Goal: Task Accomplishment & Management: Use online tool/utility

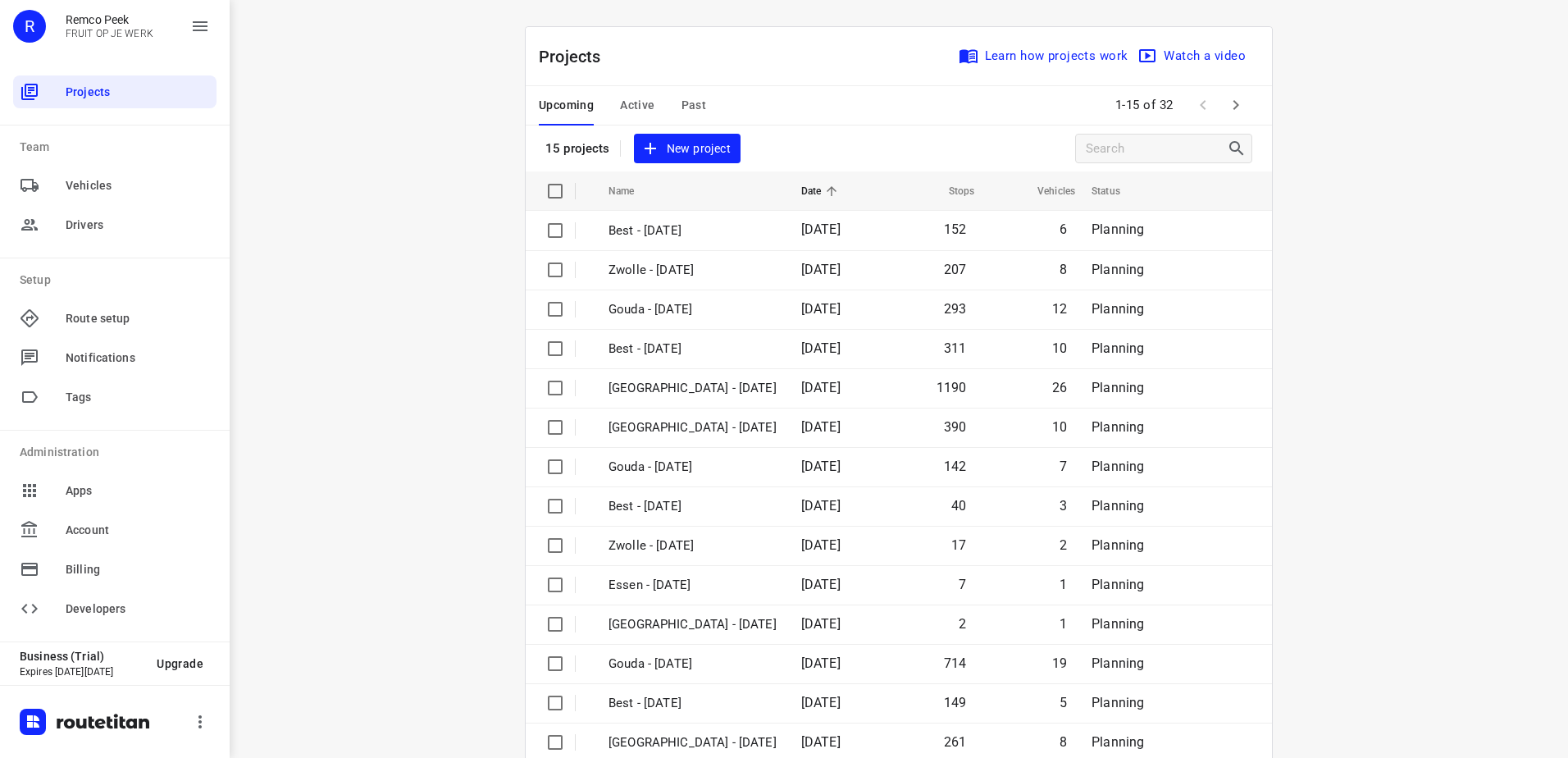
click at [686, 103] on span "Past" at bounding box center [694, 106] width 25 height 21
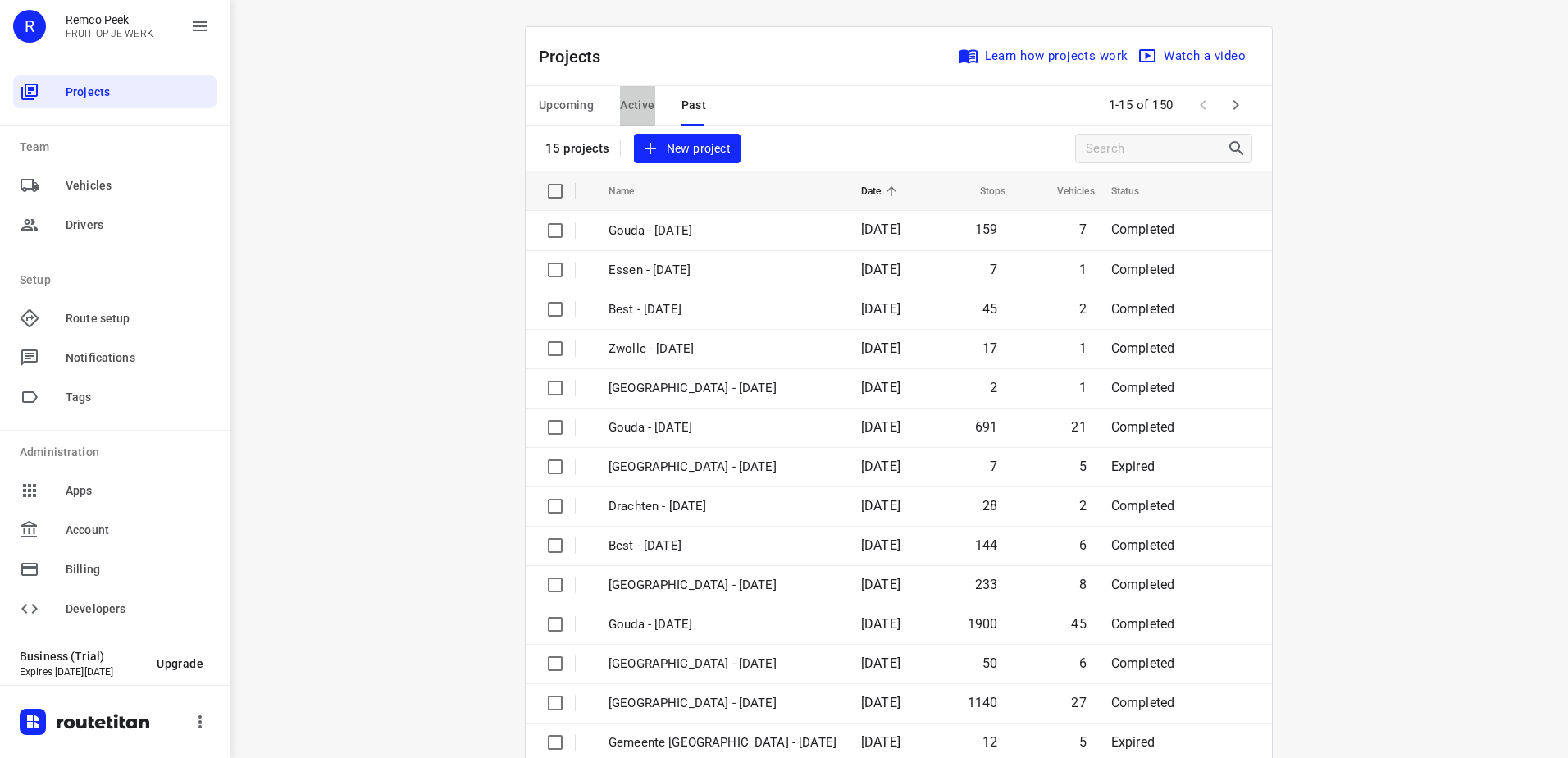
click at [630, 98] on span "Active" at bounding box center [637, 106] width 35 height 21
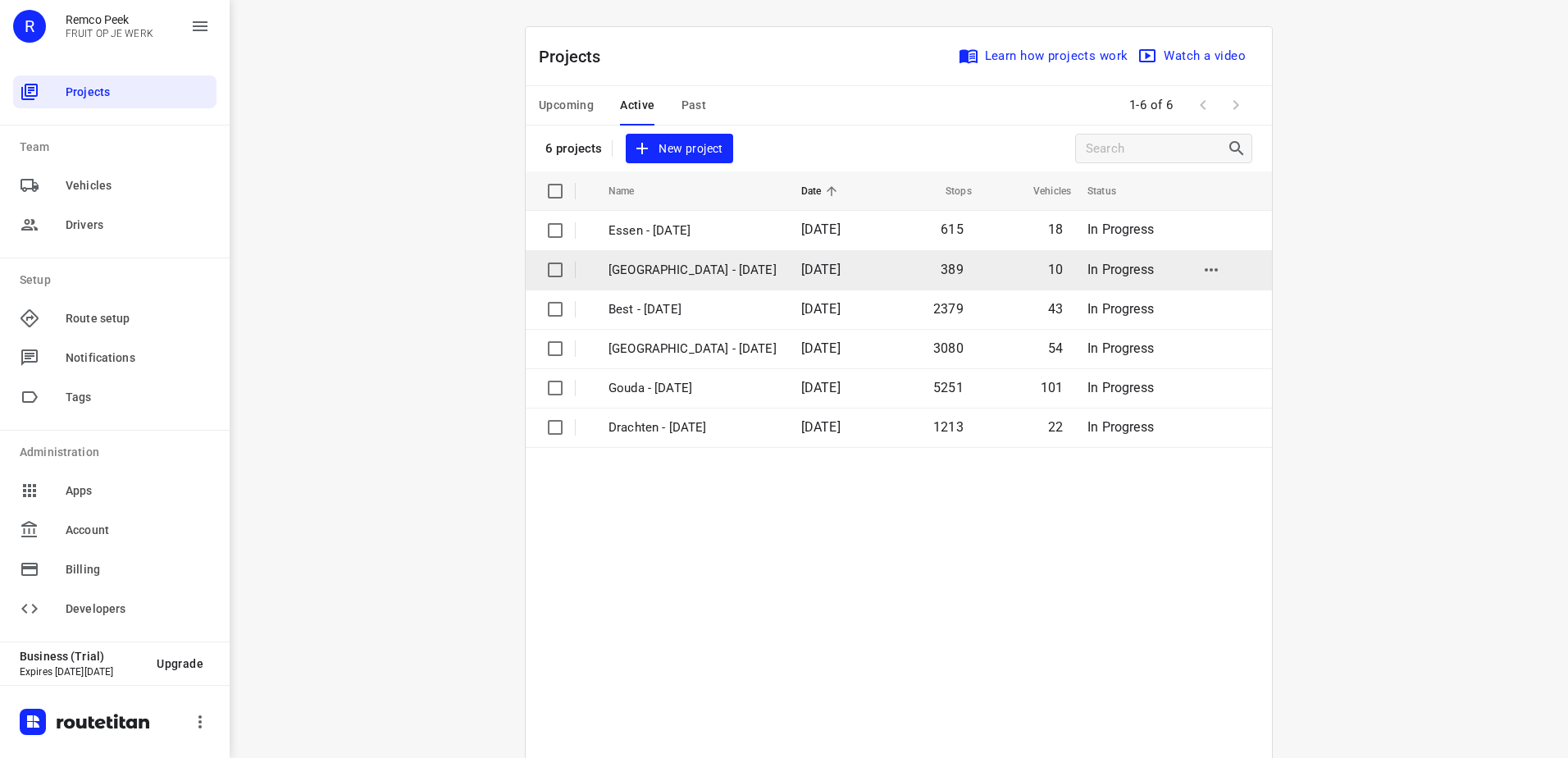
click at [664, 273] on p "[GEOGRAPHIC_DATA] - [DATE]" at bounding box center [693, 270] width 169 height 19
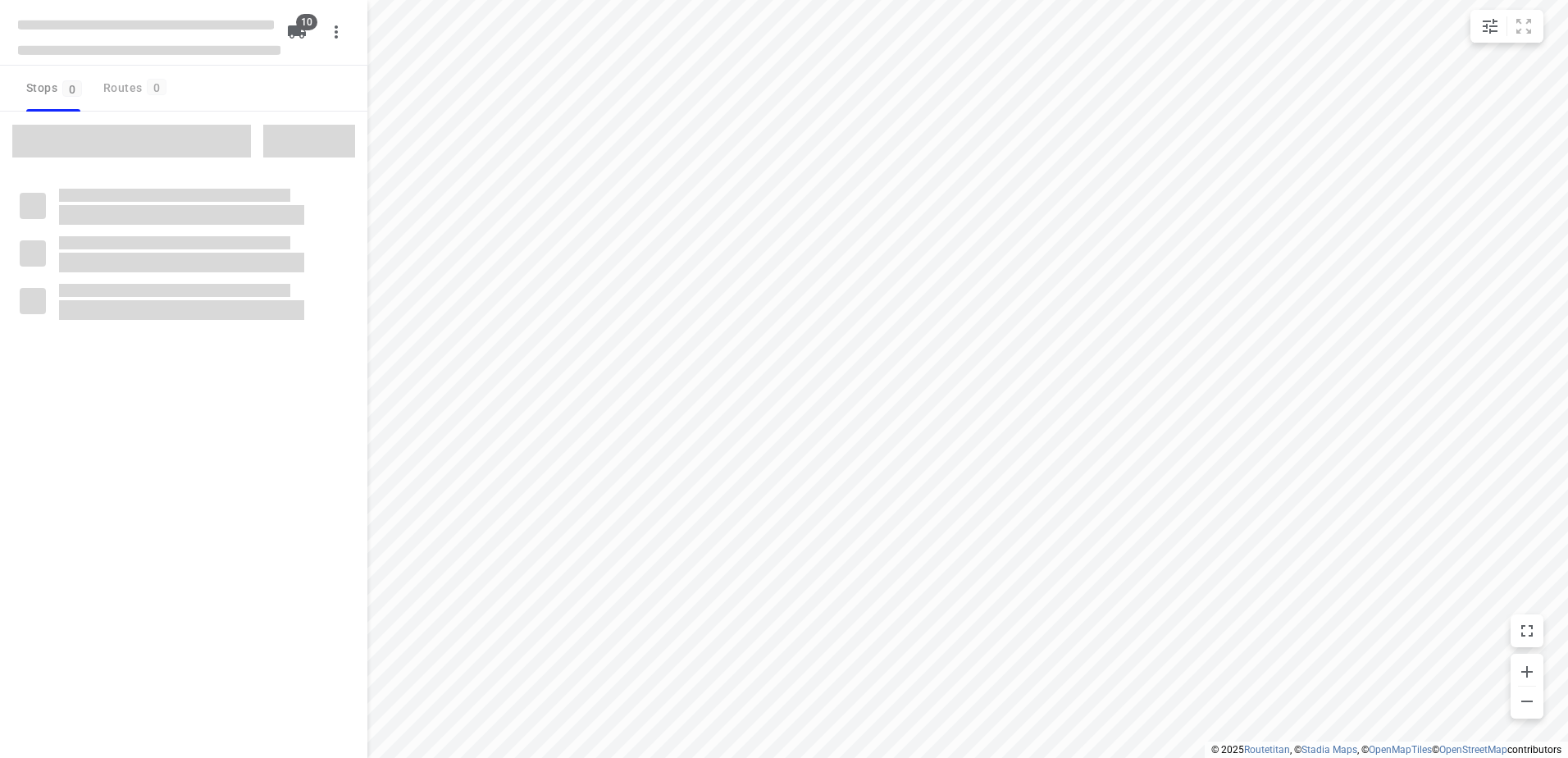
checkbox input "true"
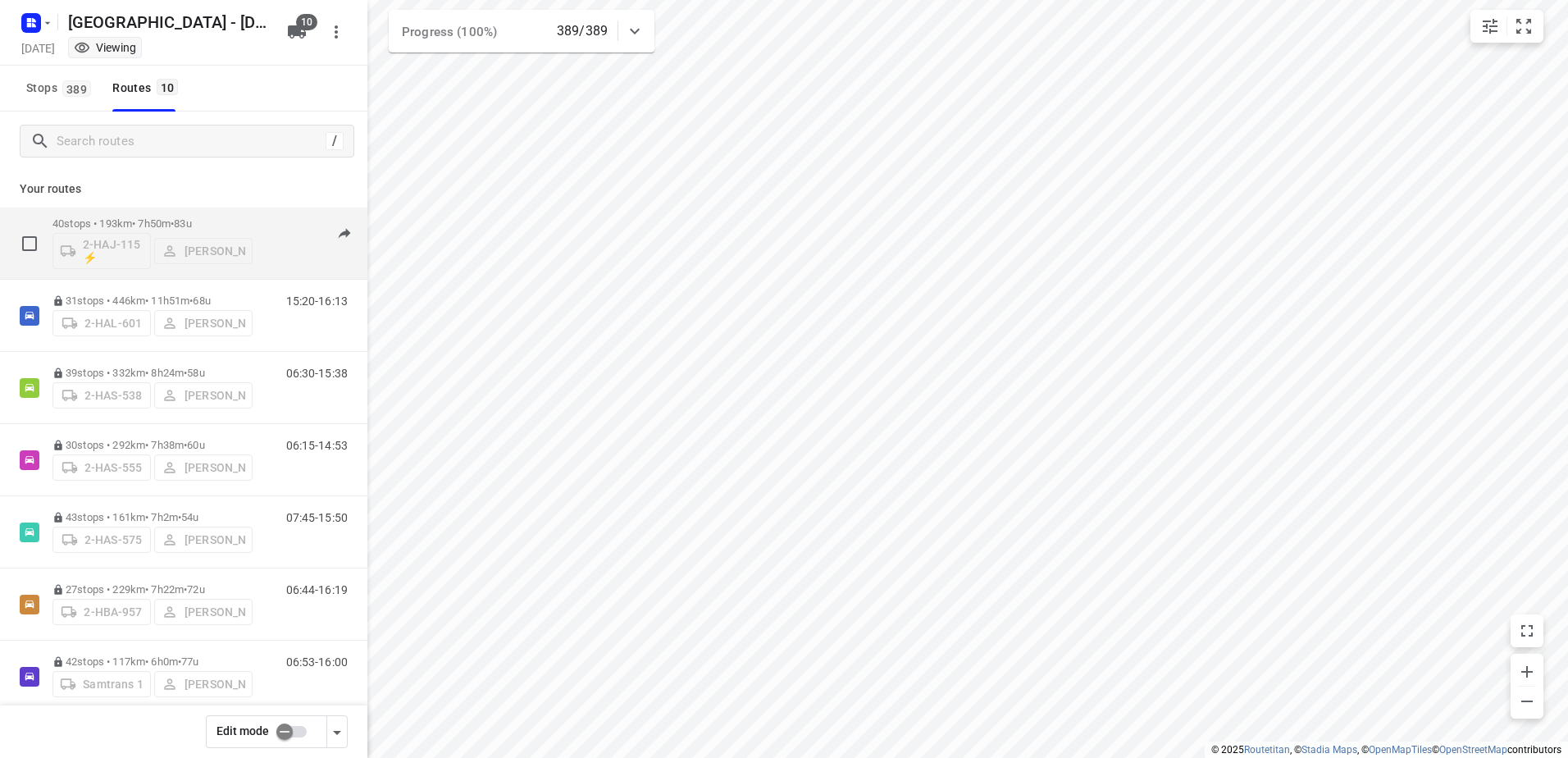
click at [140, 224] on p "40 stops • 193km • 7h50m • 83u" at bounding box center [153, 223] width 200 height 12
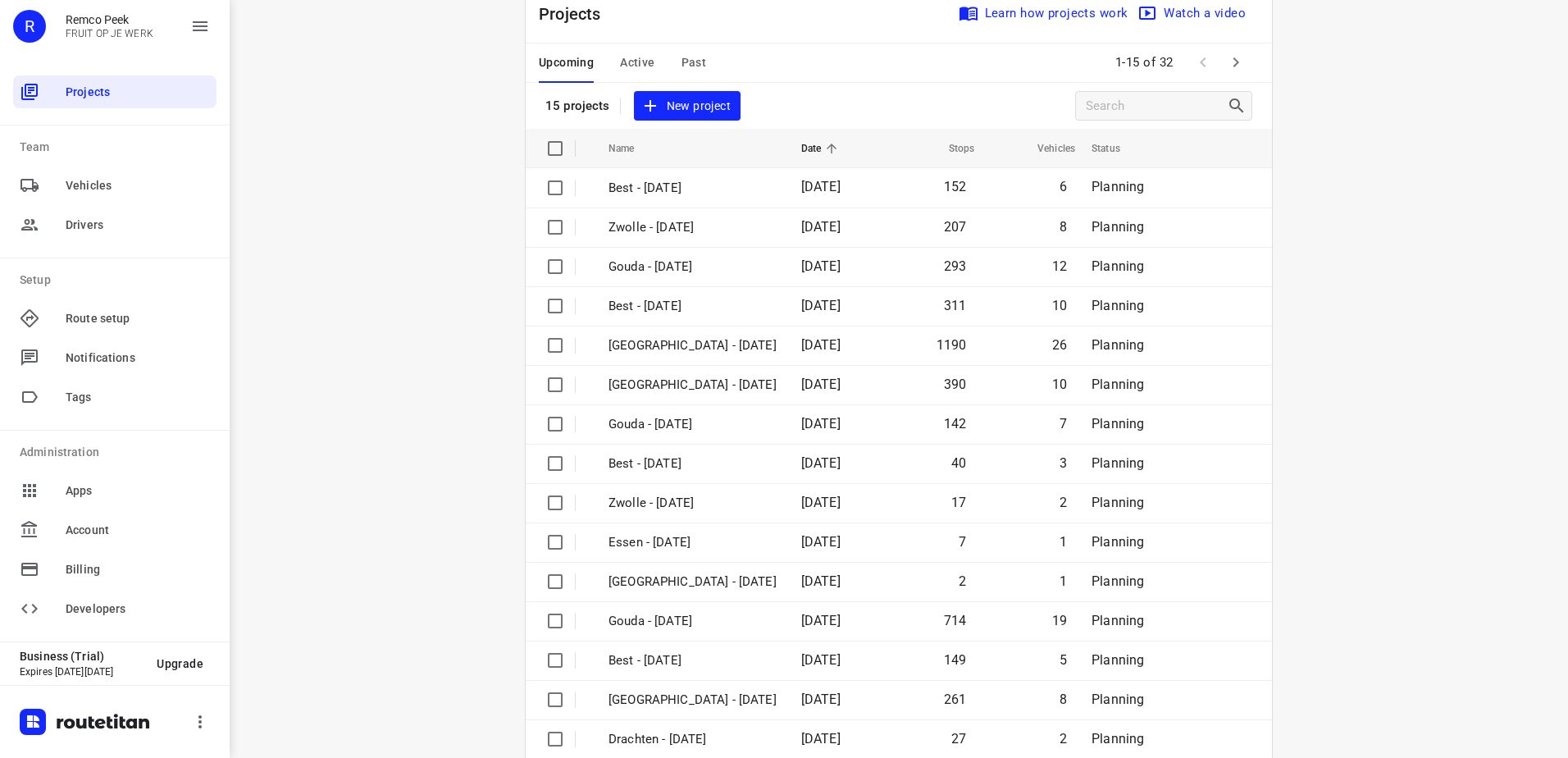
scroll to position [43, 0]
click at [620, 62] on span "Active" at bounding box center [637, 62] width 35 height 21
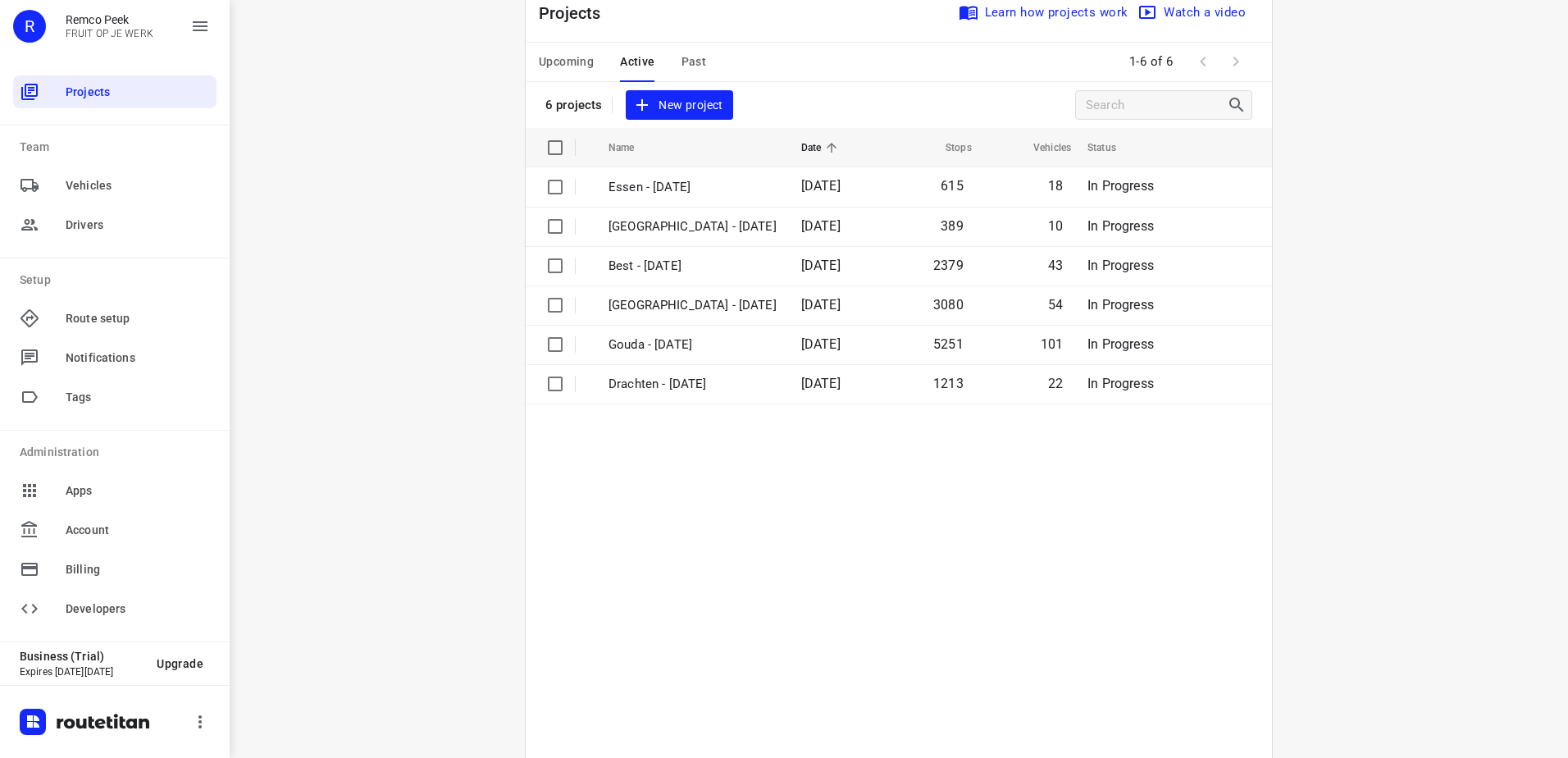
scroll to position [0, 0]
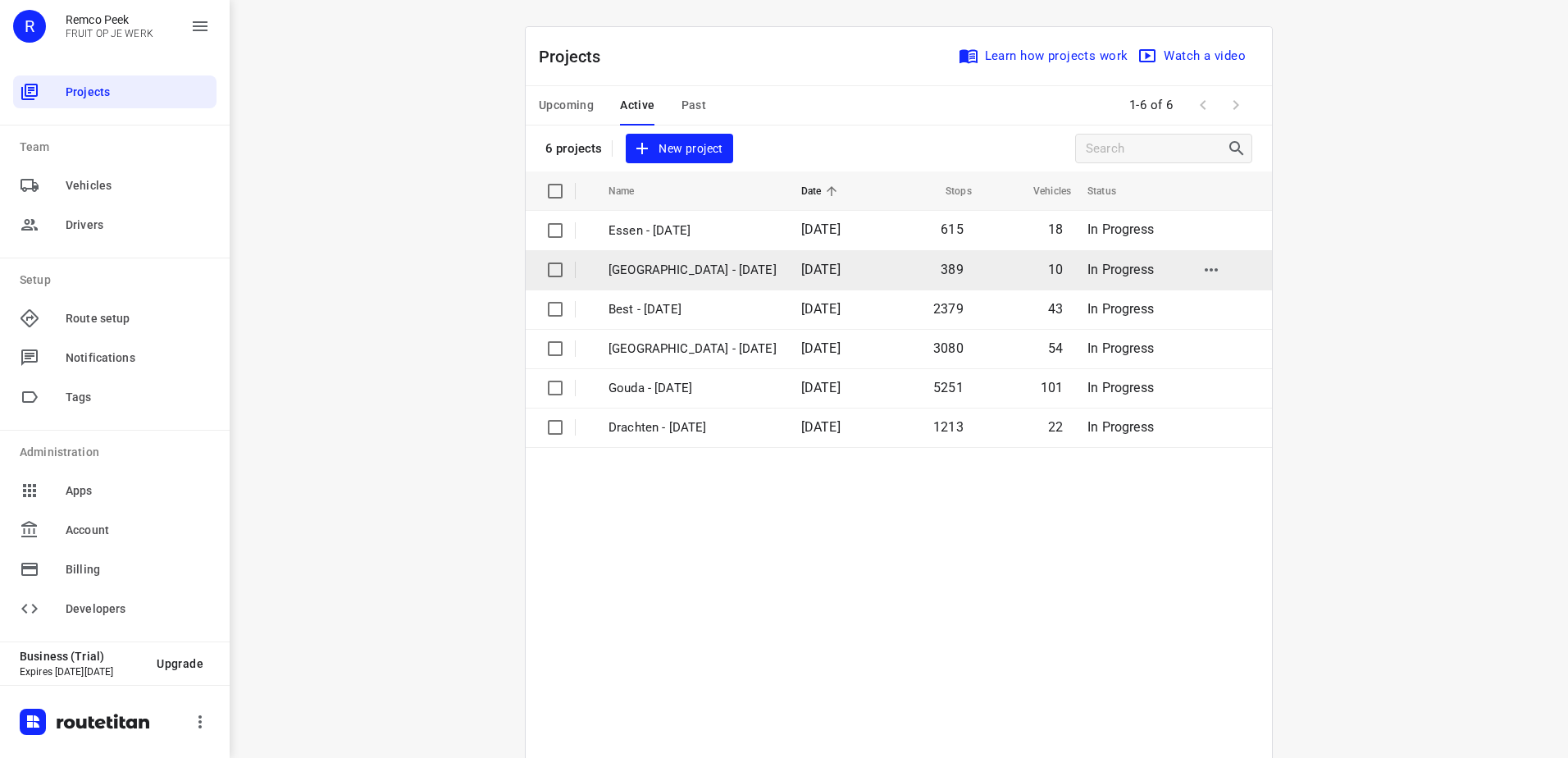
click at [643, 268] on p "[GEOGRAPHIC_DATA] - [DATE]" at bounding box center [693, 270] width 169 height 19
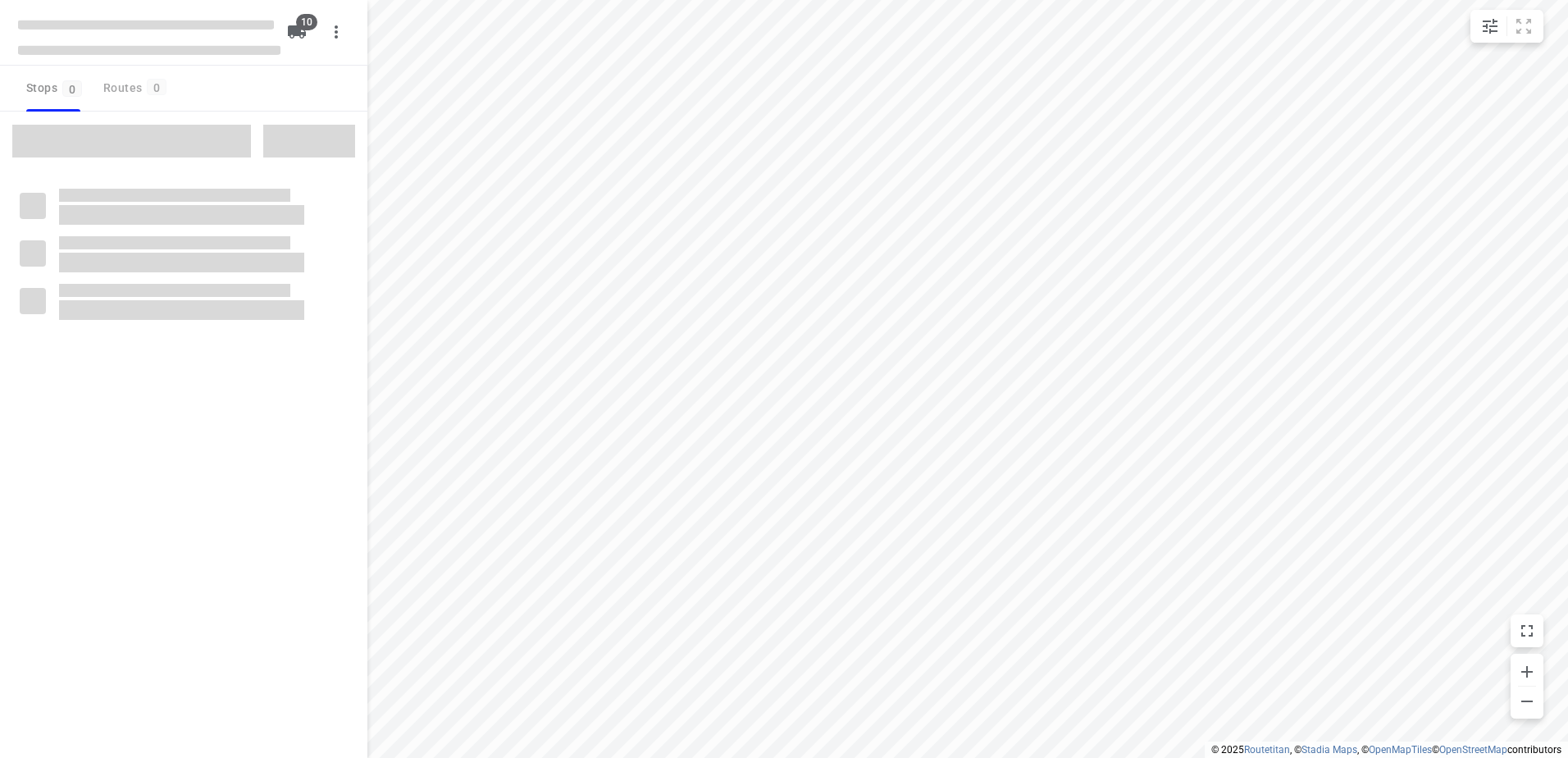
checkbox input "true"
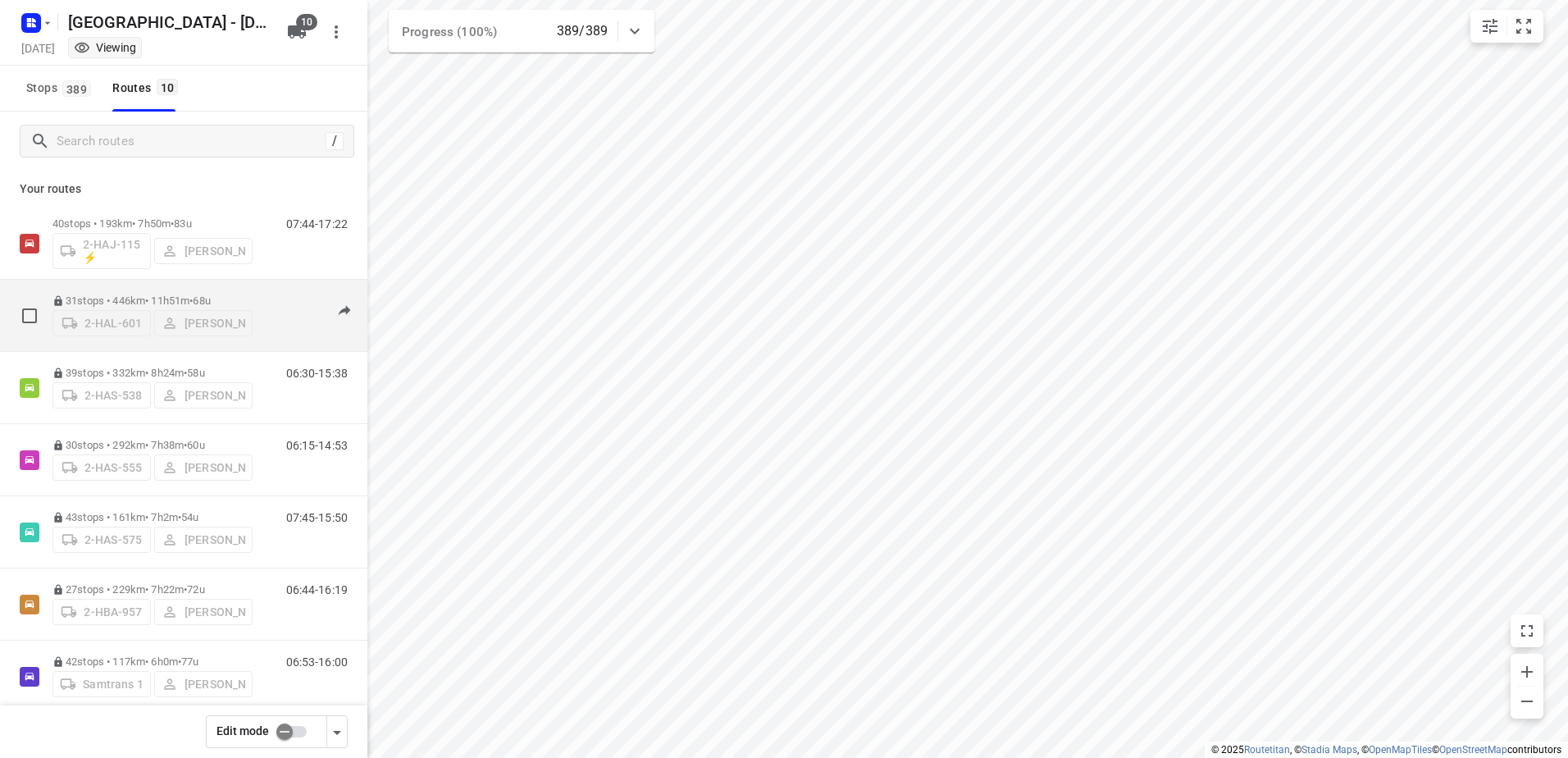
click at [96, 295] on p "31 stops • 446km • 11h51m • 68u" at bounding box center [153, 300] width 200 height 12
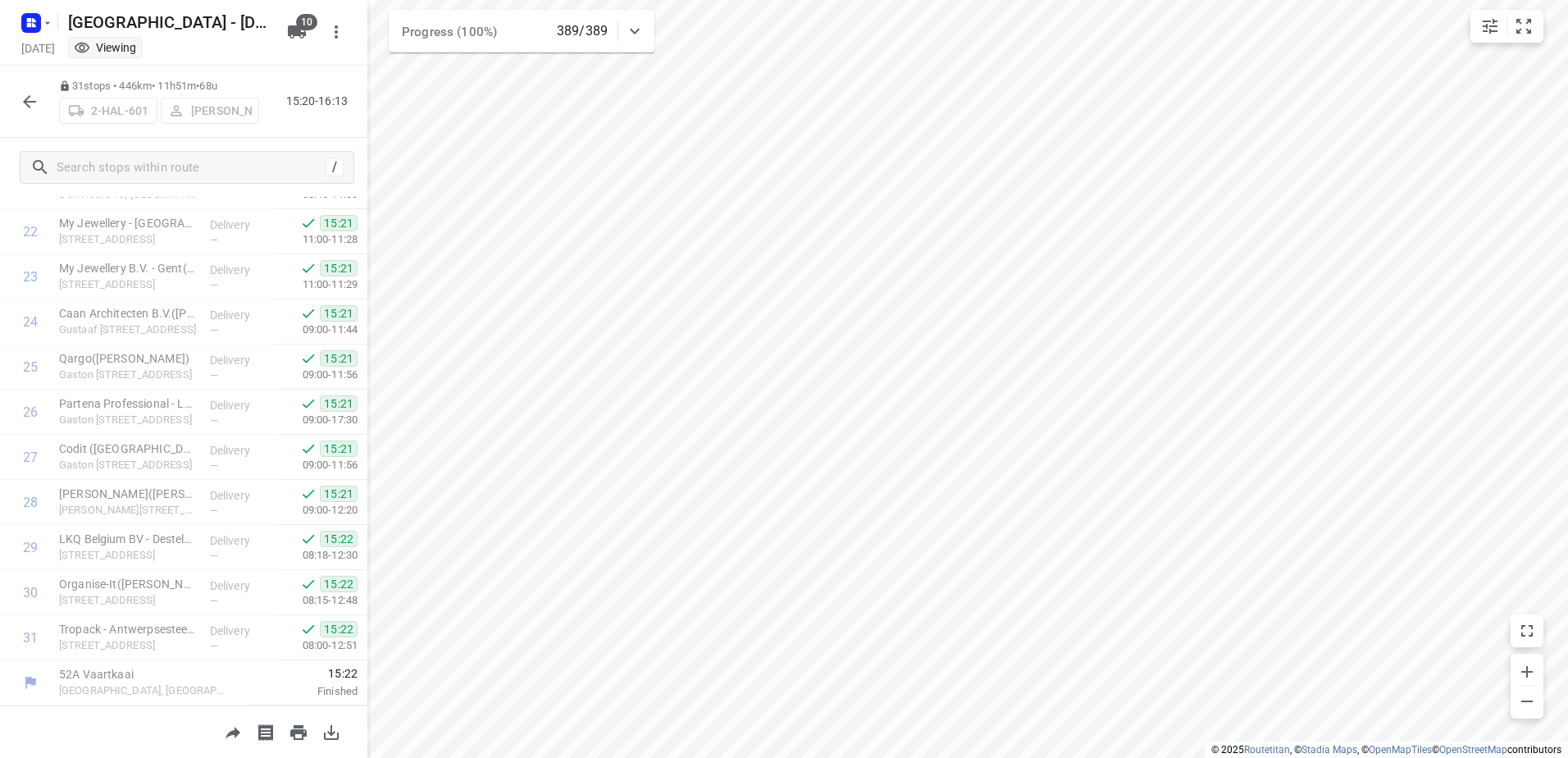
scroll to position [585, 0]
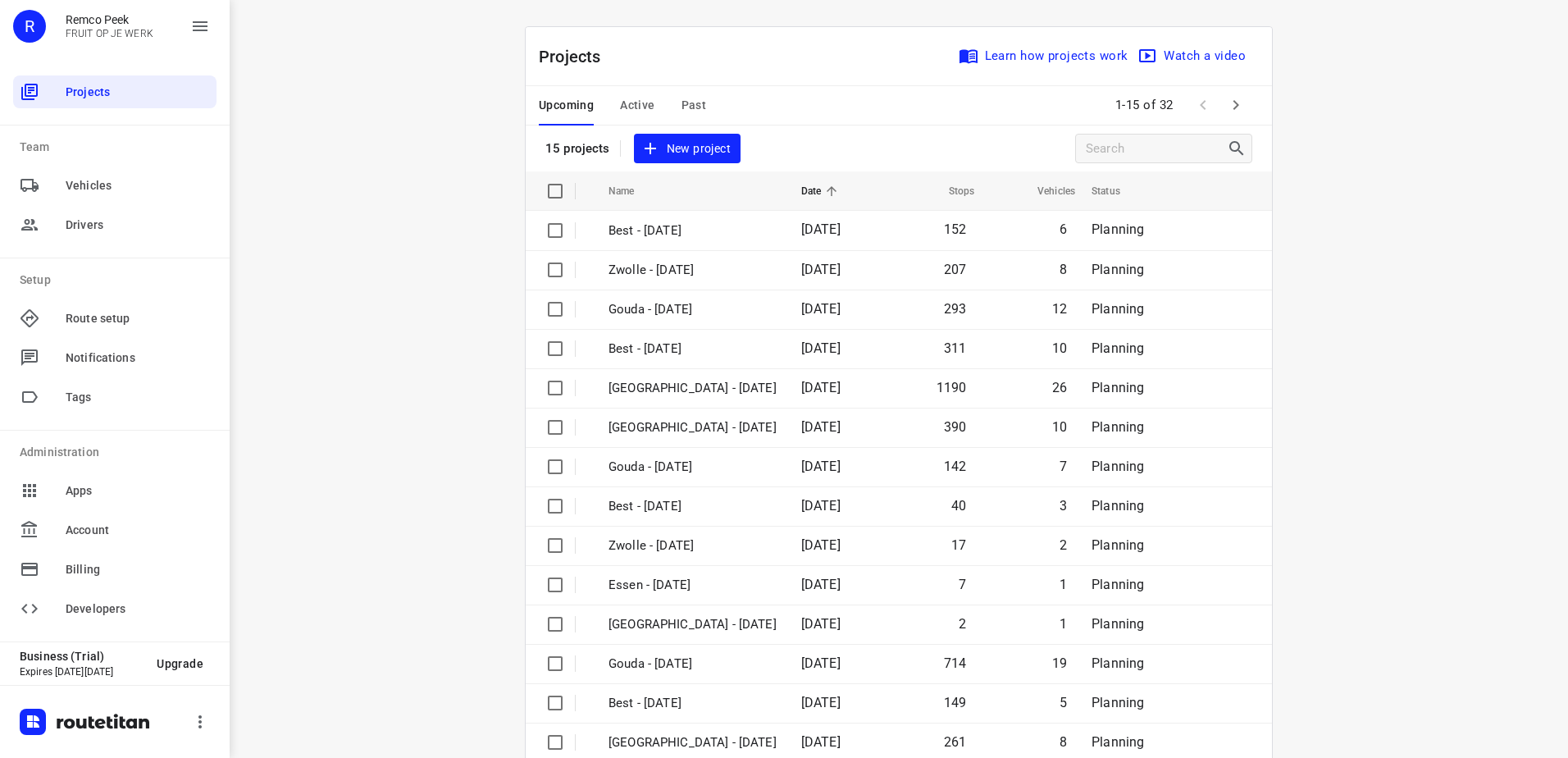
click at [642, 101] on span "Active" at bounding box center [637, 106] width 35 height 21
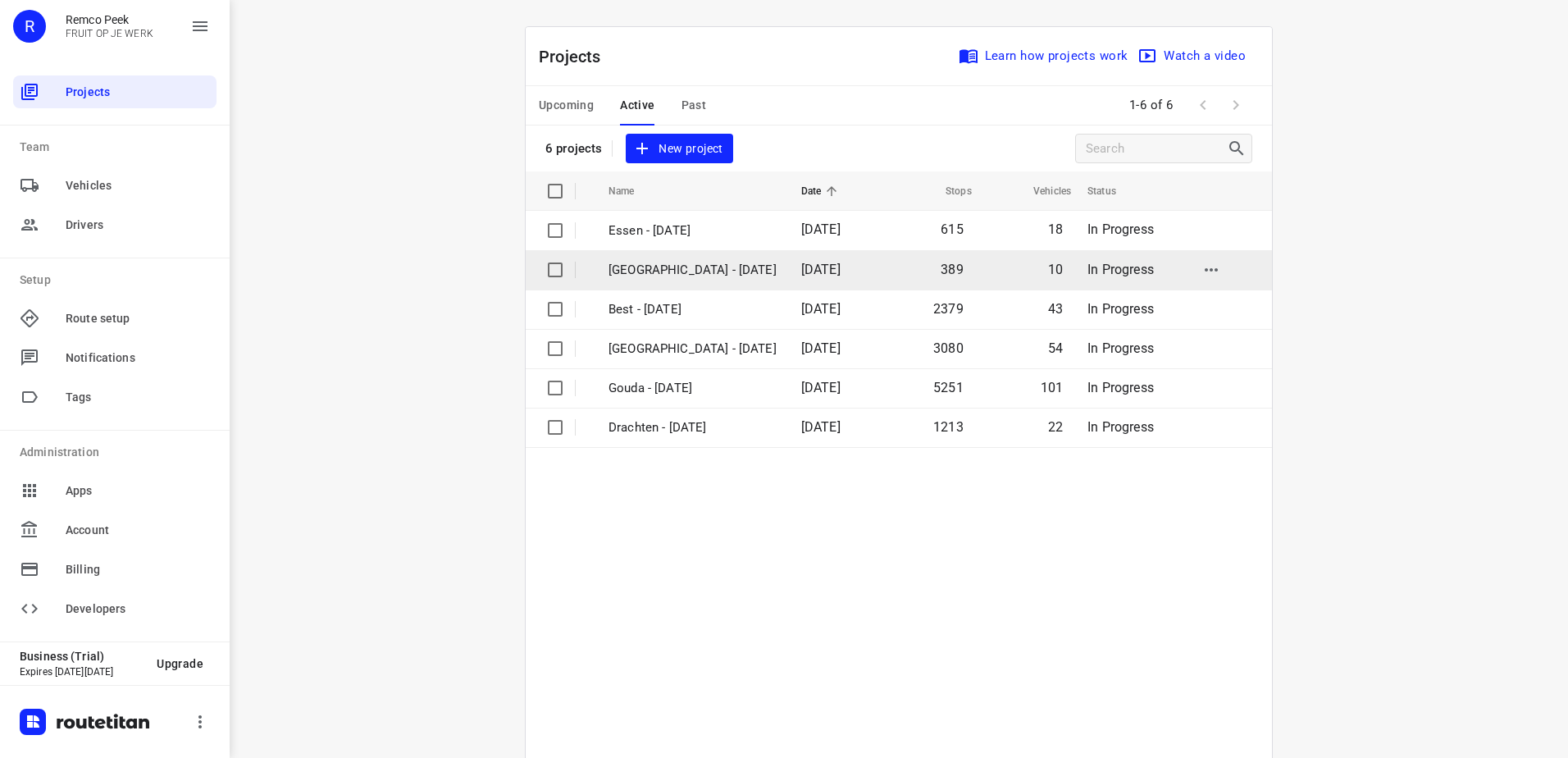
click at [732, 277] on td "[GEOGRAPHIC_DATA] - [DATE]" at bounding box center [689, 270] width 196 height 39
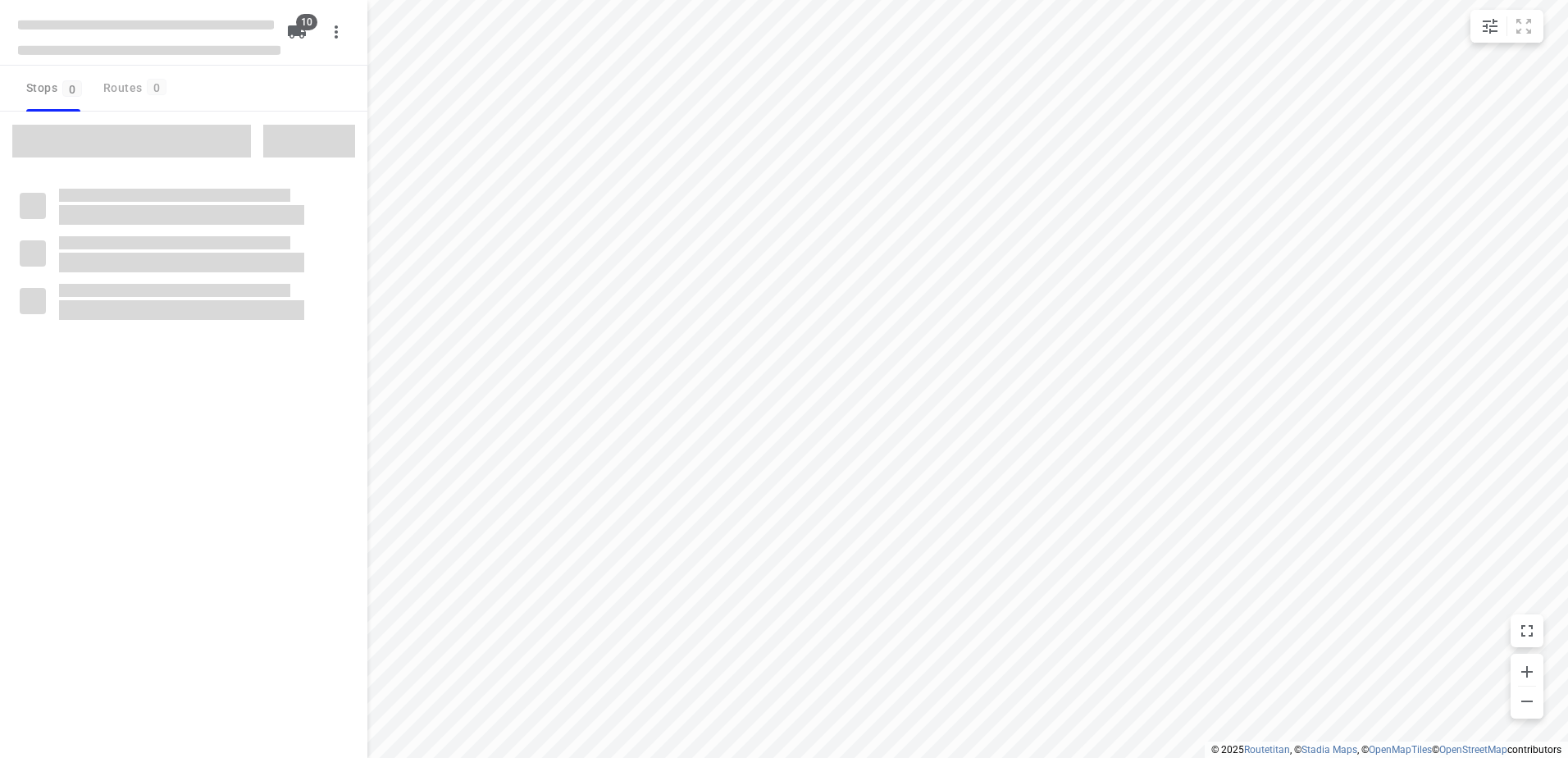
checkbox input "true"
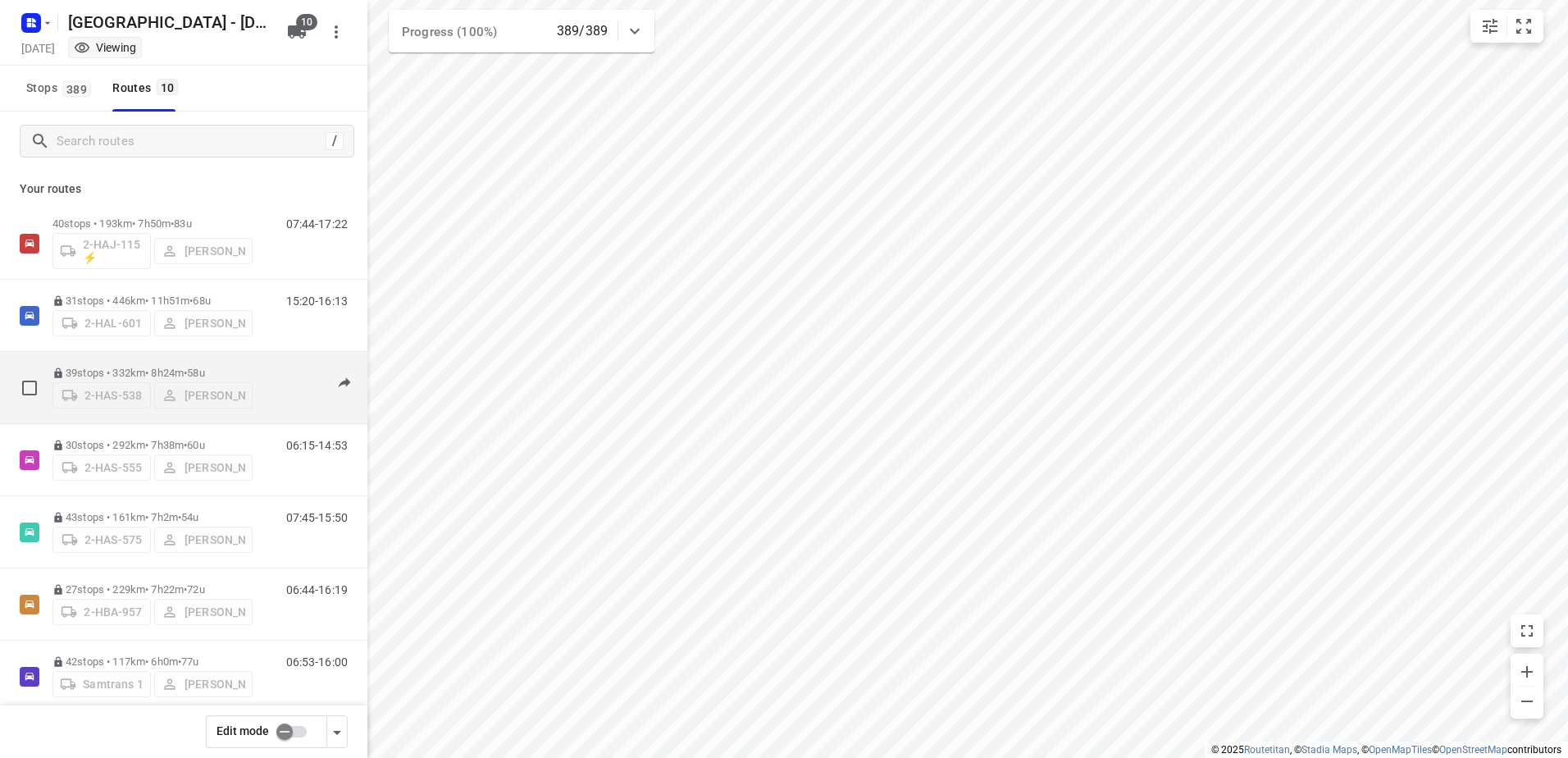
click at [134, 361] on div "39 stops • 332km • 8h24m • 58u 2-HAS-538 [PERSON_NAME]" at bounding box center [153, 388] width 200 height 58
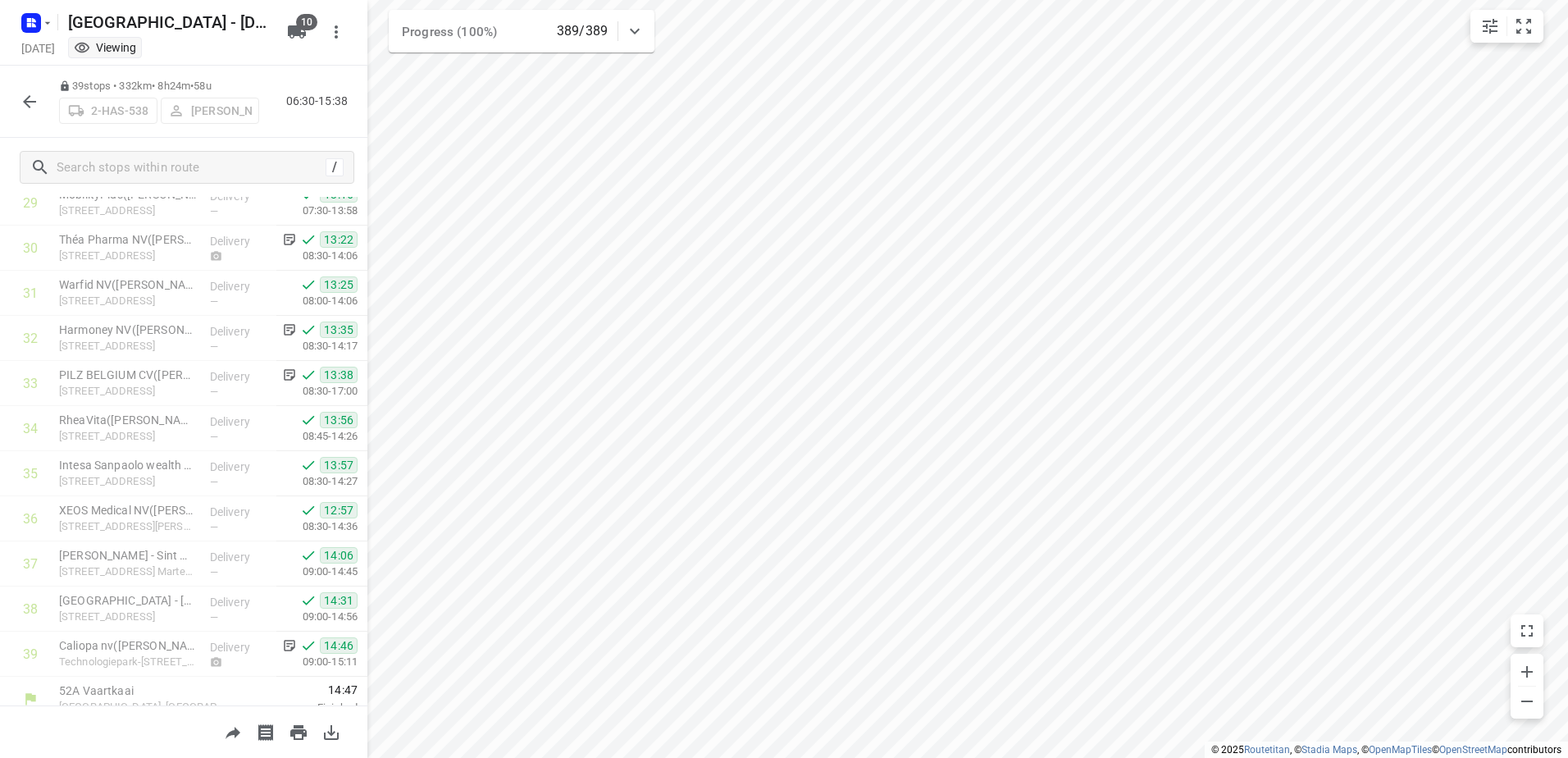
scroll to position [1378, 0]
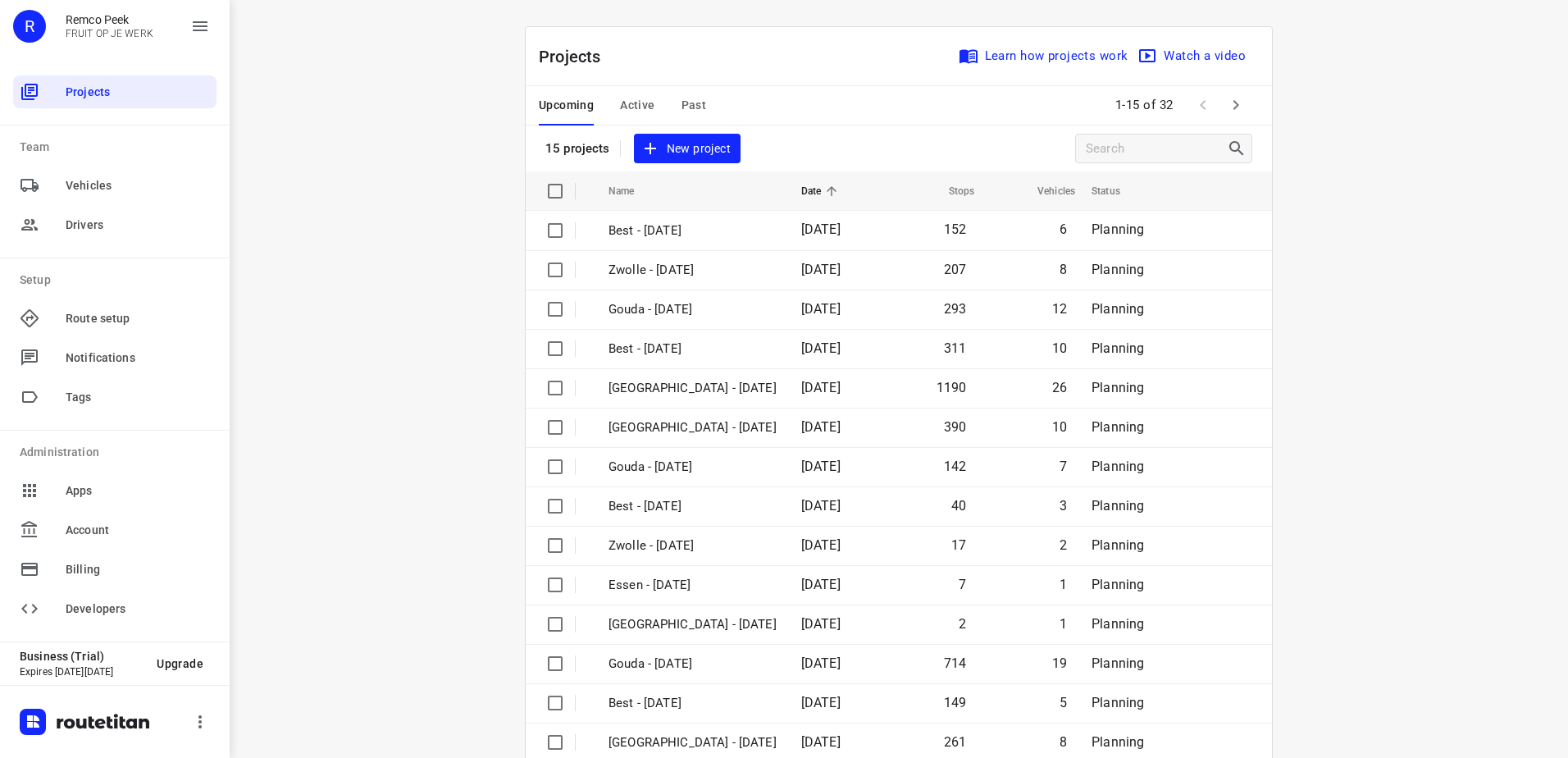
click at [637, 115] on button "Active" at bounding box center [637, 106] width 35 height 39
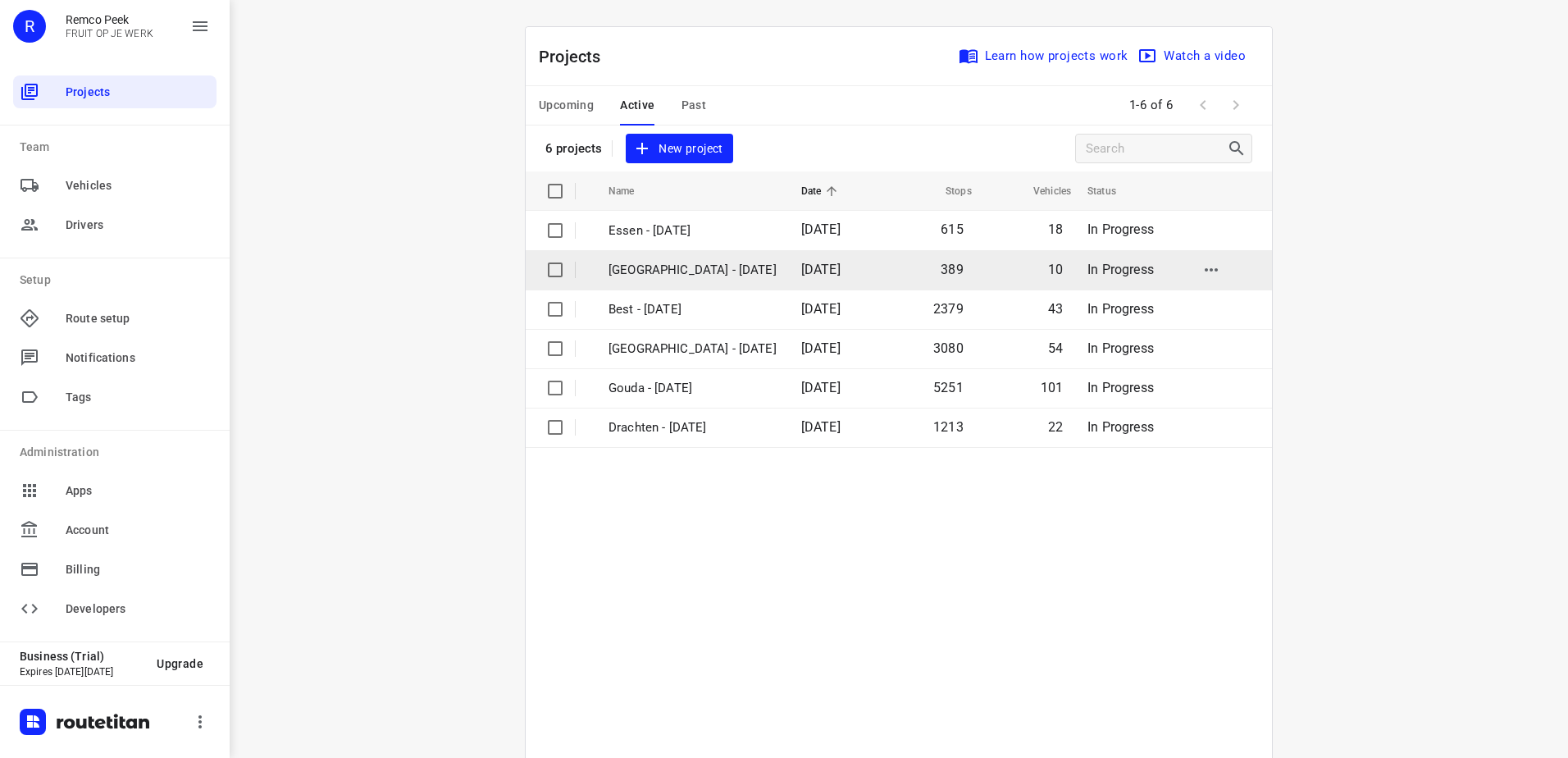
click at [643, 283] on td "[GEOGRAPHIC_DATA] - [DATE]" at bounding box center [689, 270] width 196 height 39
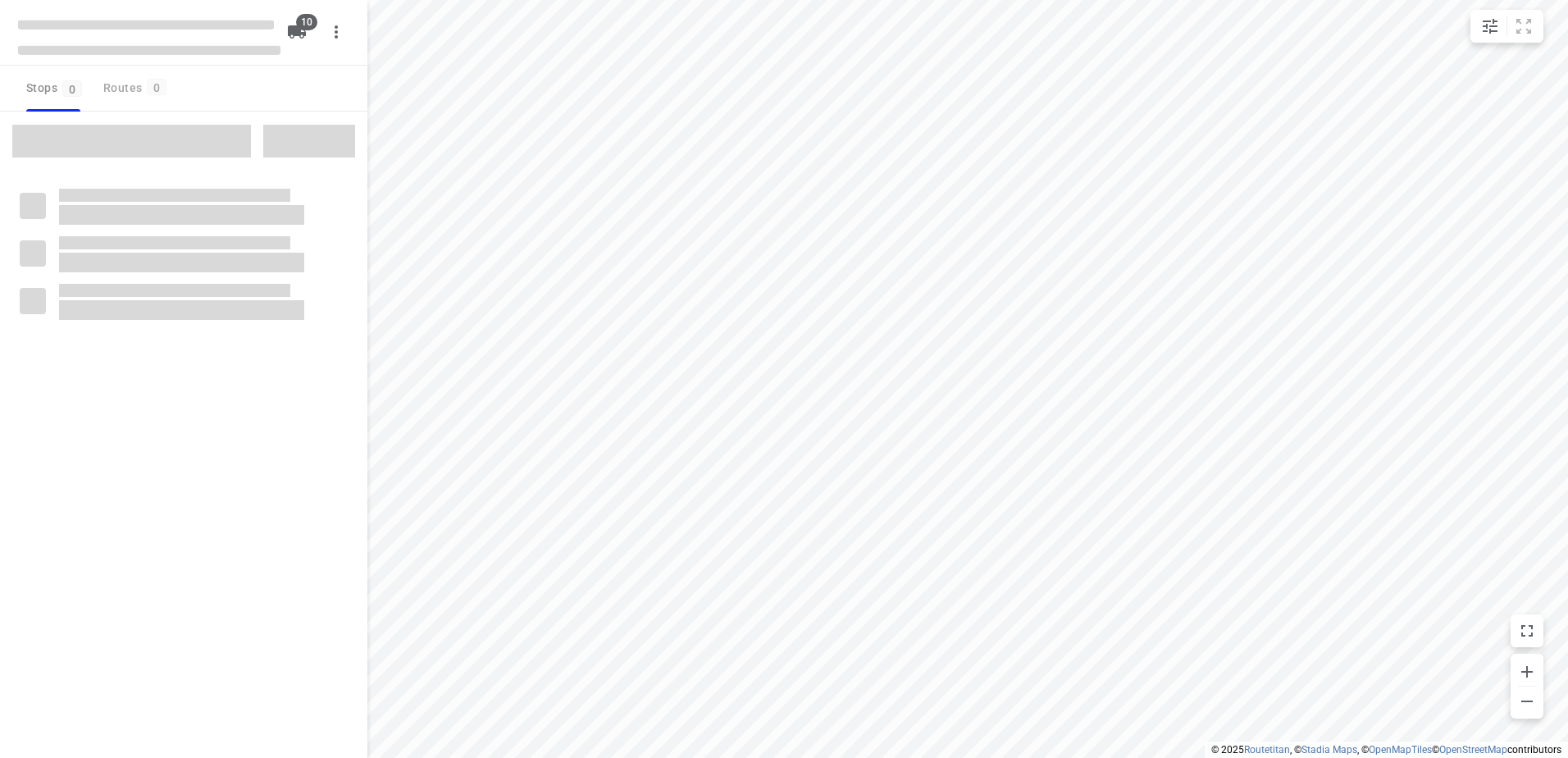
checkbox input "true"
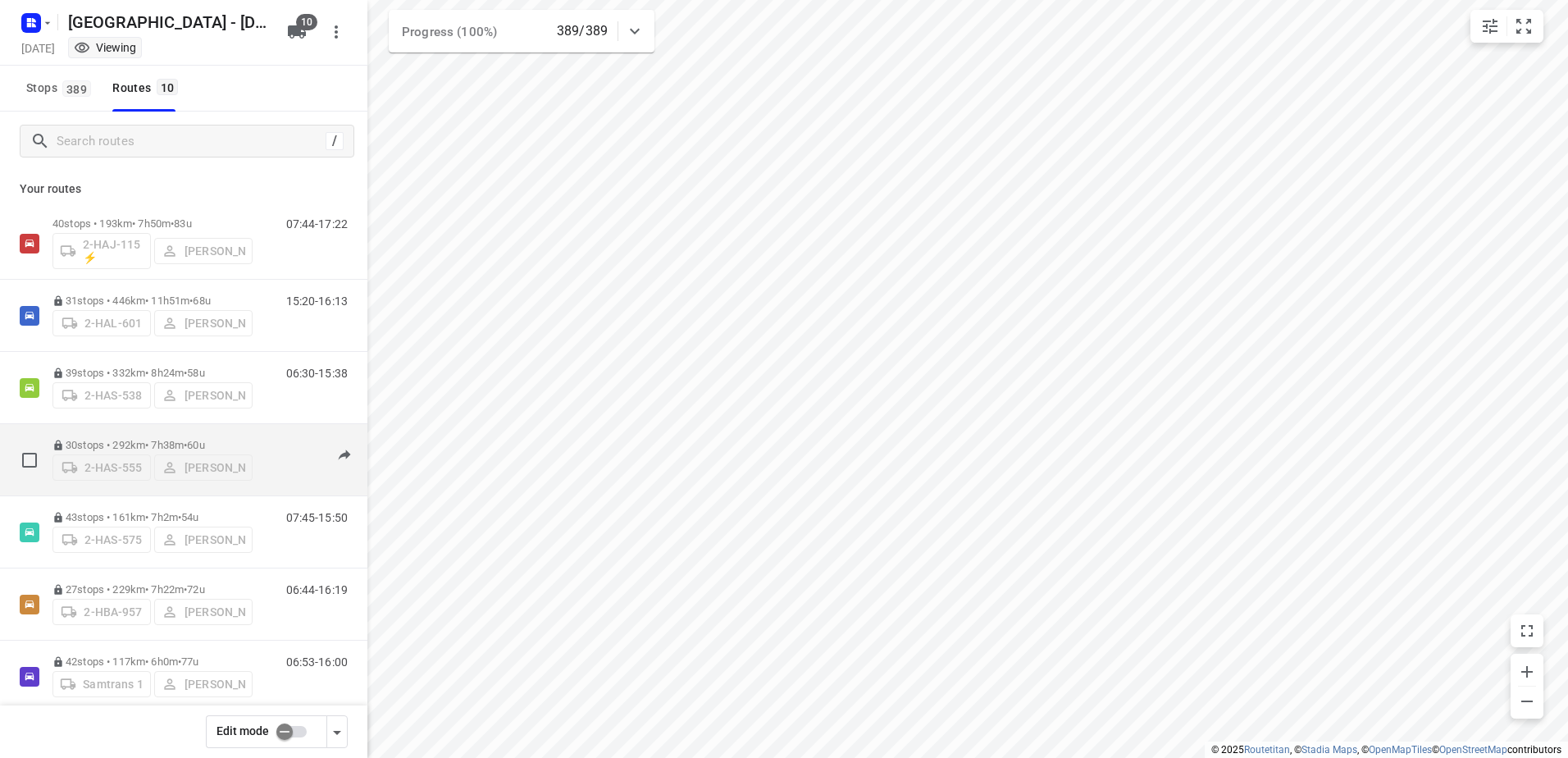
click at [175, 442] on p "30 stops • 292km • 7h38m • 60u" at bounding box center [153, 445] width 200 height 12
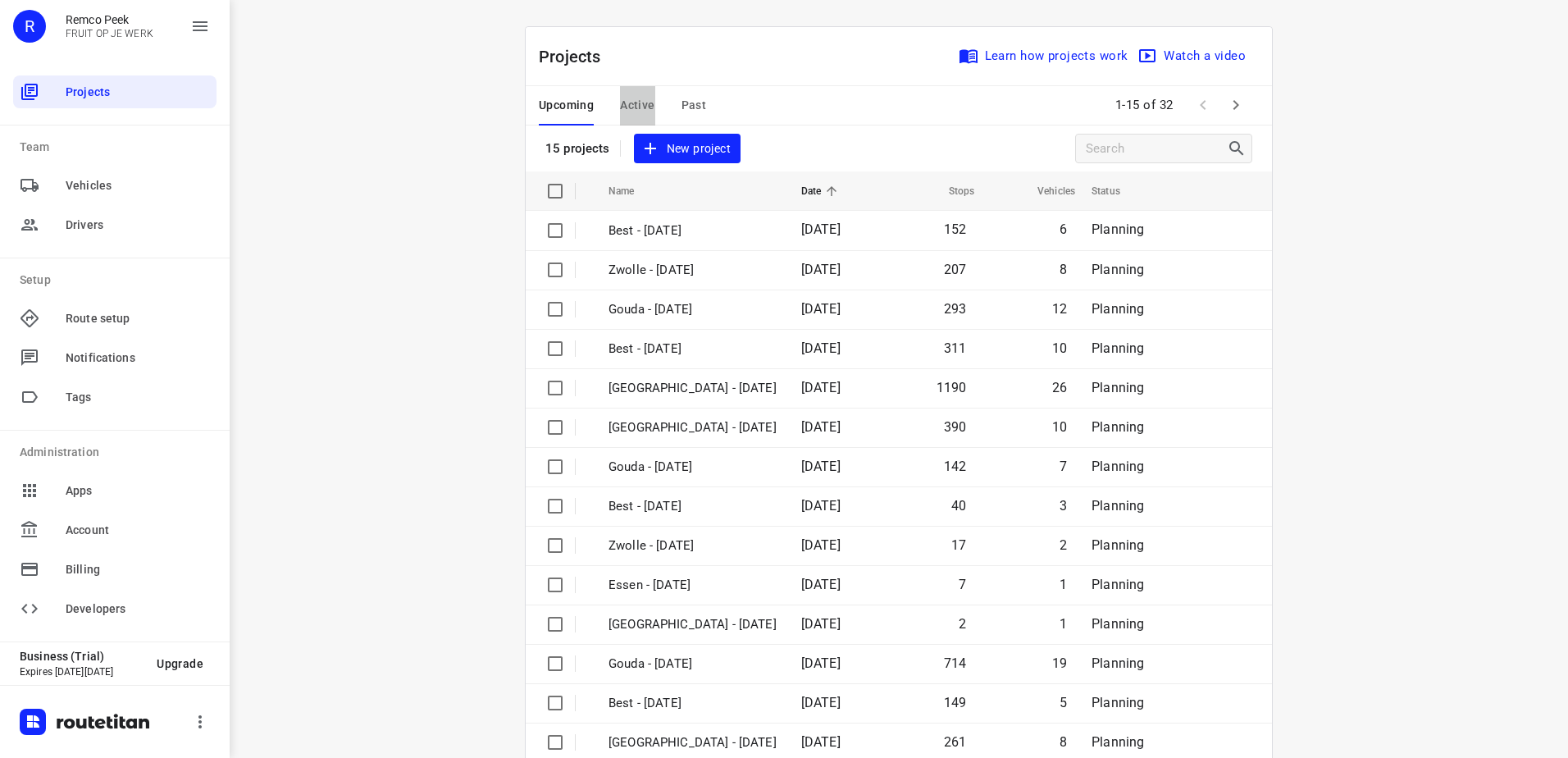
click at [640, 108] on span "Active" at bounding box center [637, 106] width 35 height 21
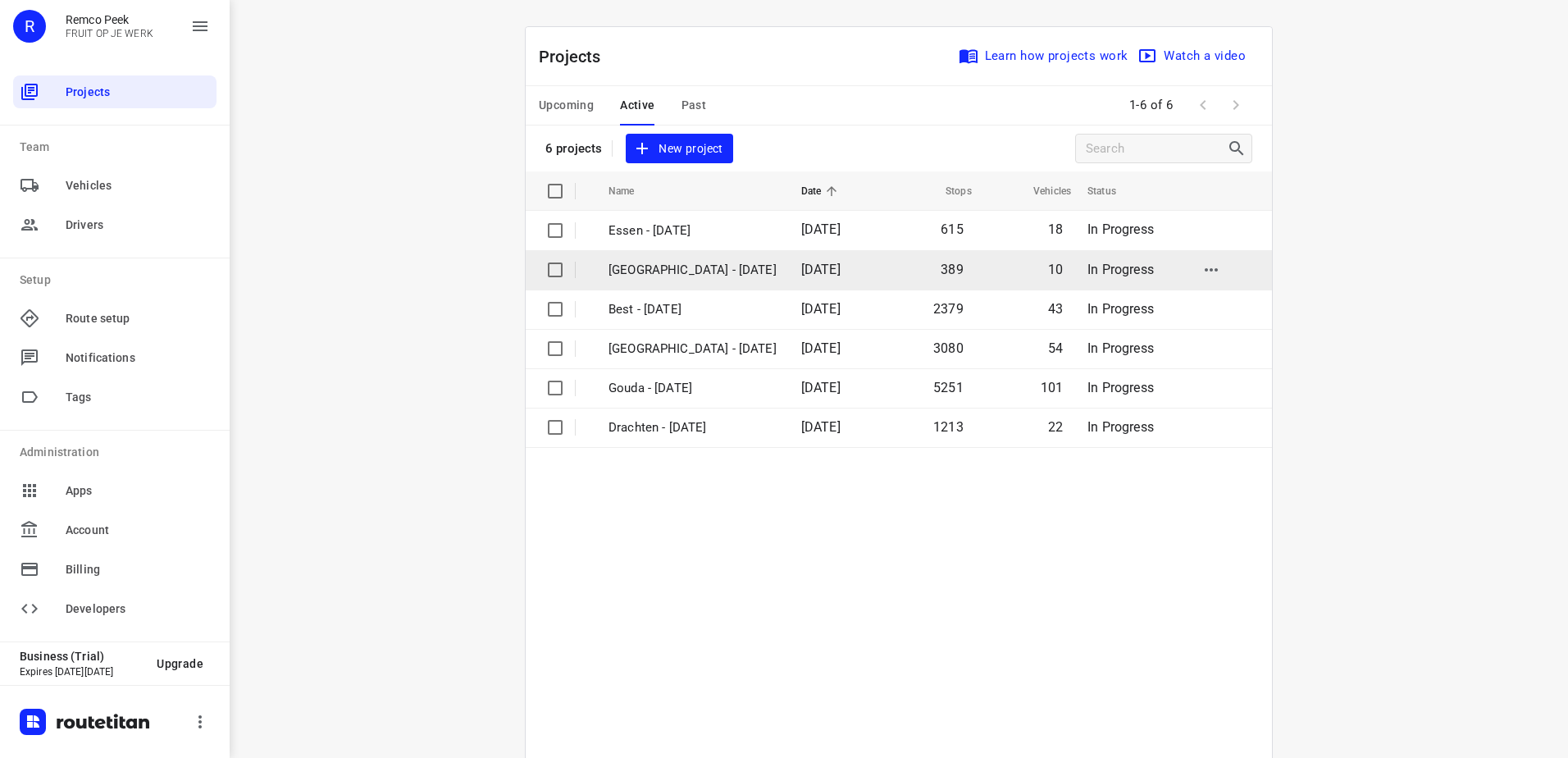
click at [674, 275] on p "[GEOGRAPHIC_DATA] - [DATE]" at bounding box center [693, 270] width 169 height 19
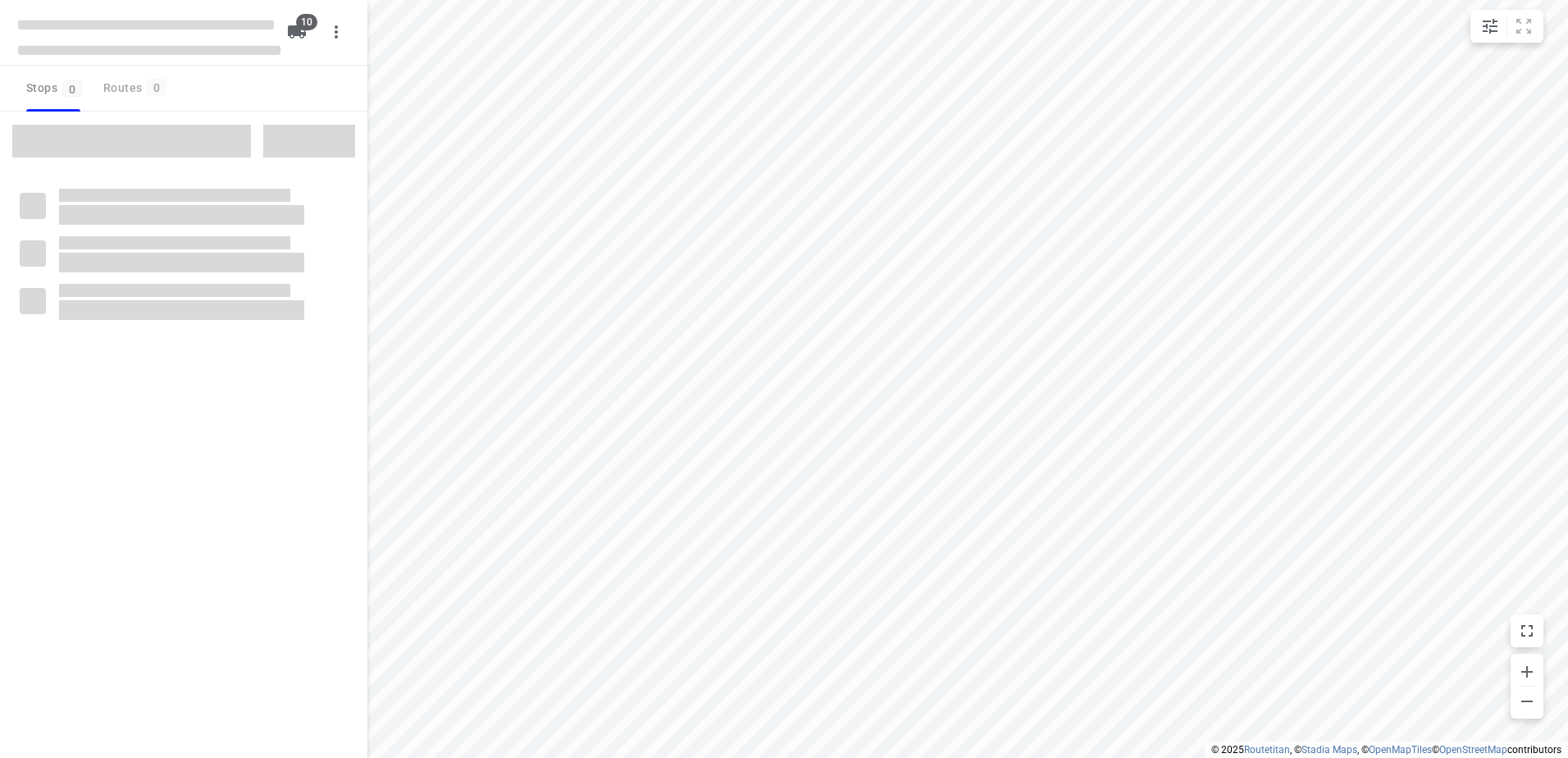
checkbox input "true"
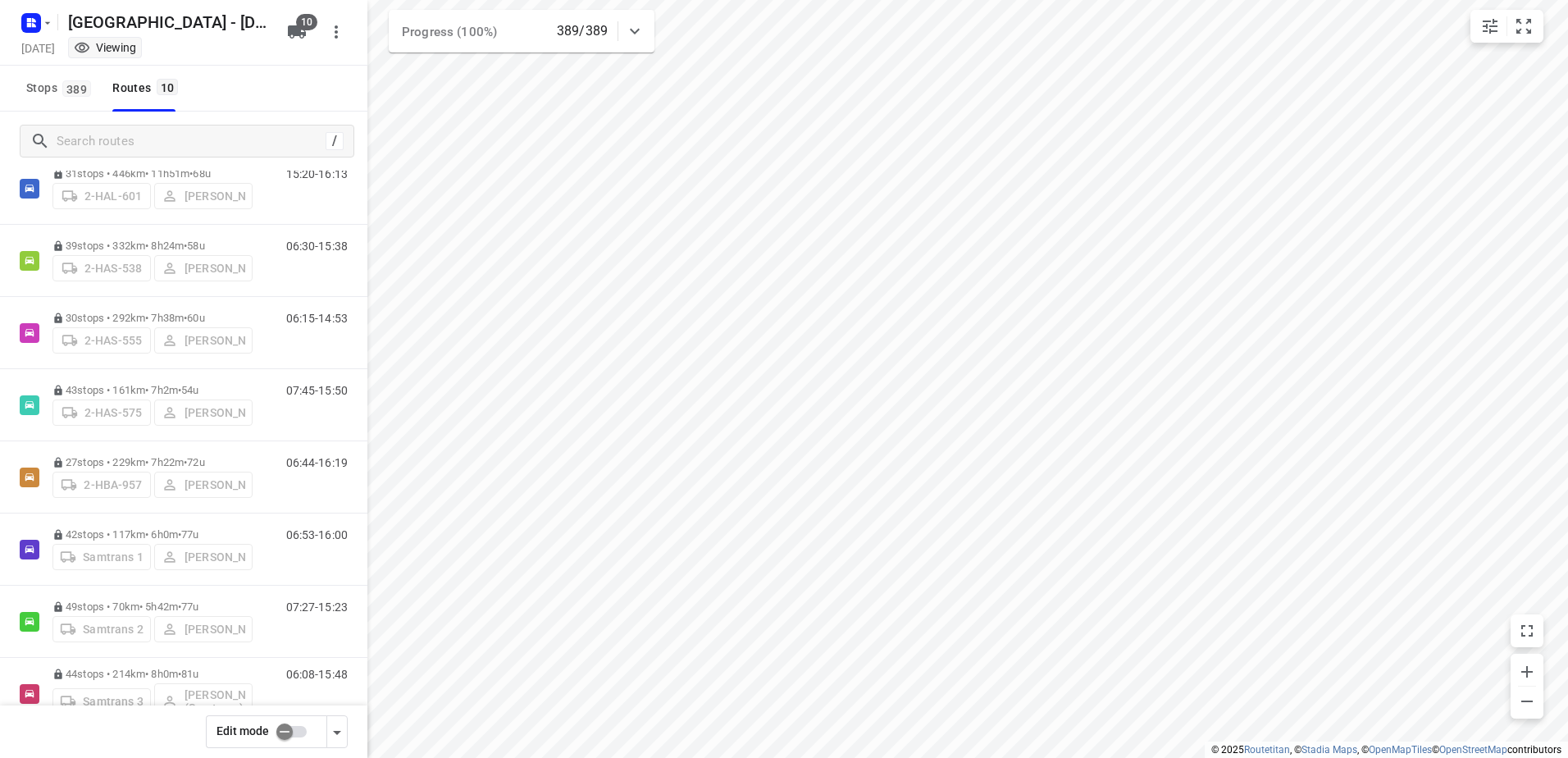
scroll to position [160, 0]
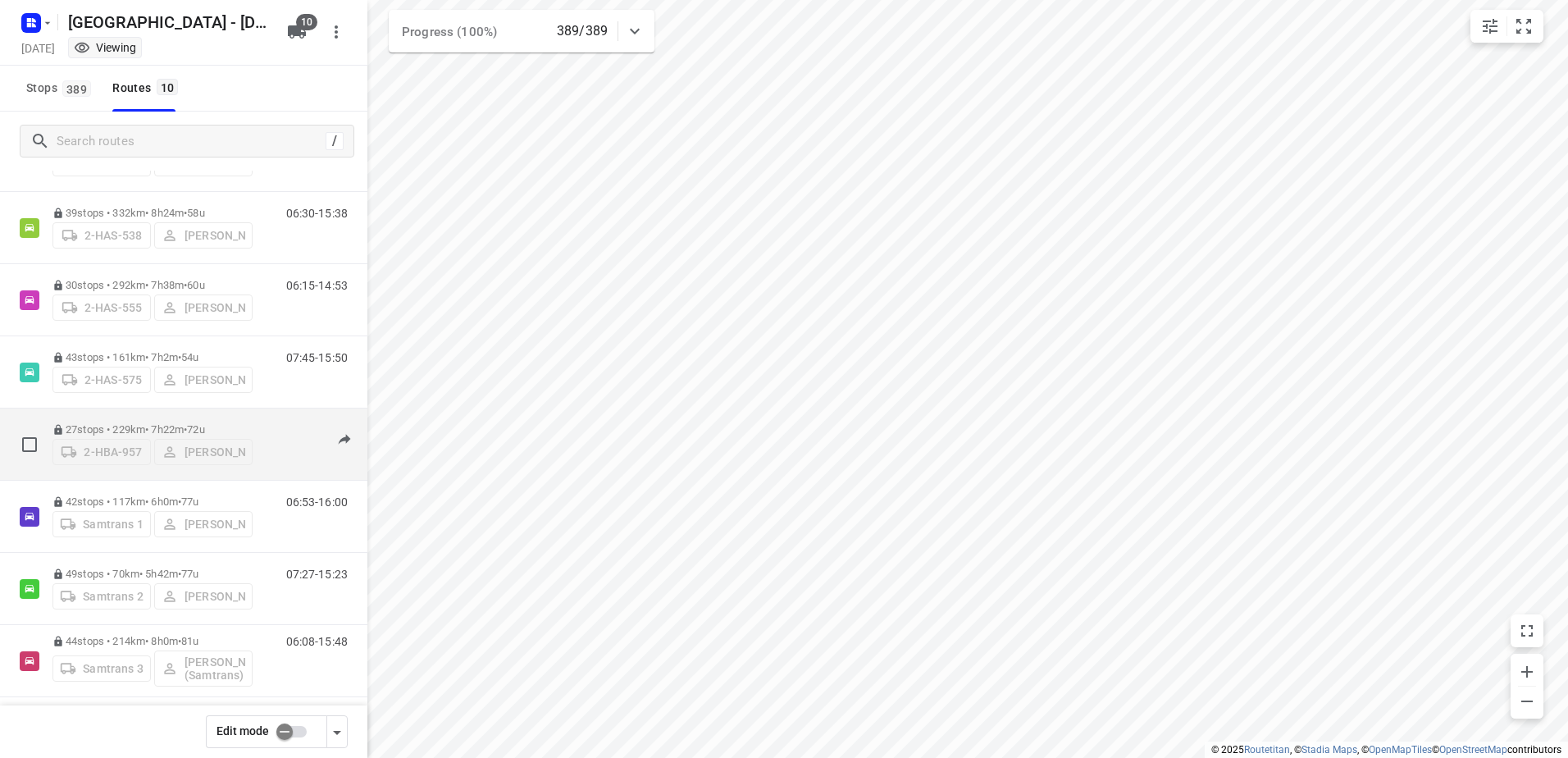
click at [173, 424] on p "27 stops • 229km • 7h22m • 72u" at bounding box center [153, 429] width 200 height 12
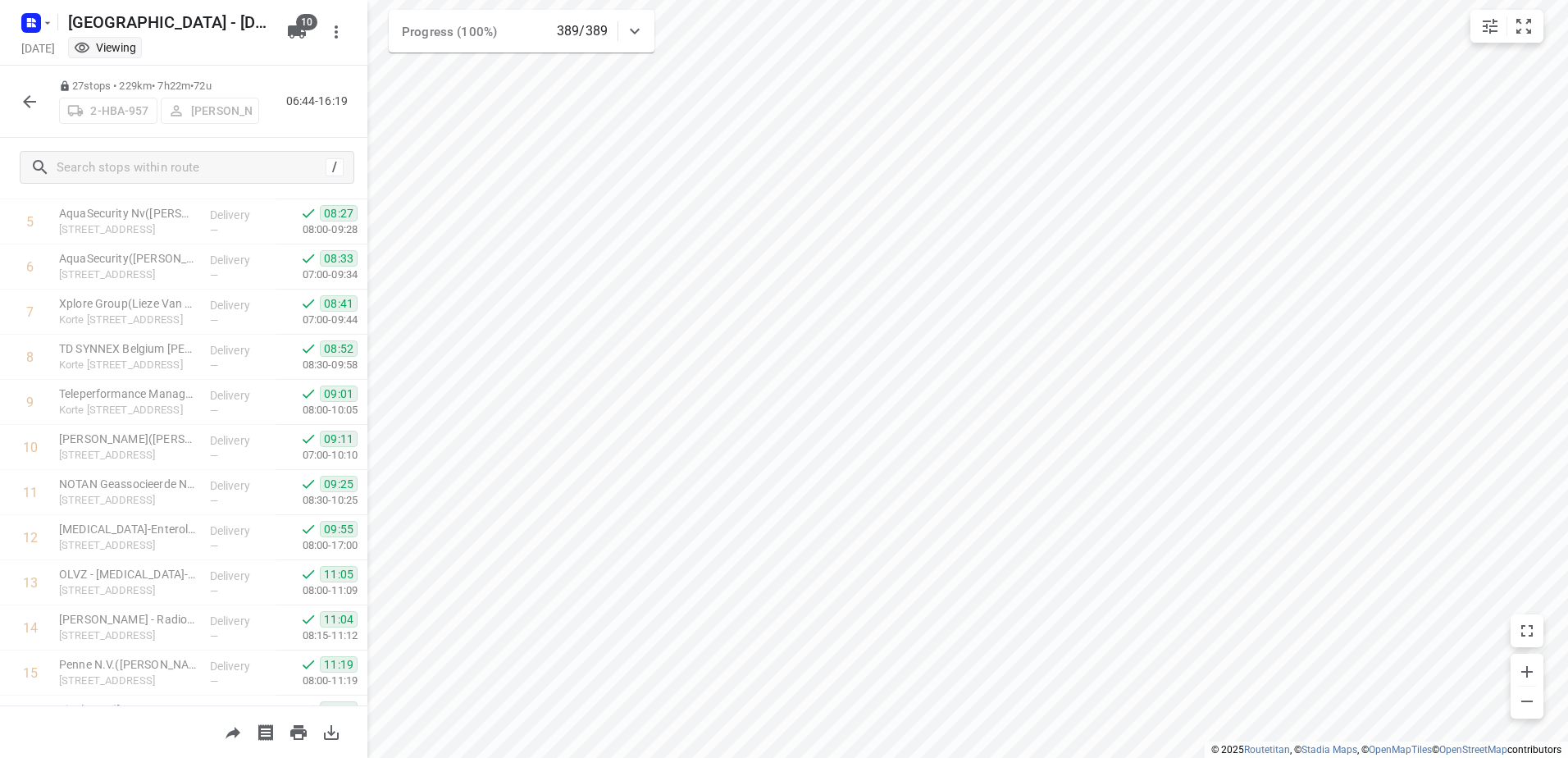
scroll to position [255, 0]
click at [1529, 680] on icon "button" at bounding box center [1527, 672] width 20 height 20
click at [29, 102] on icon "button" at bounding box center [29, 101] width 20 height 20
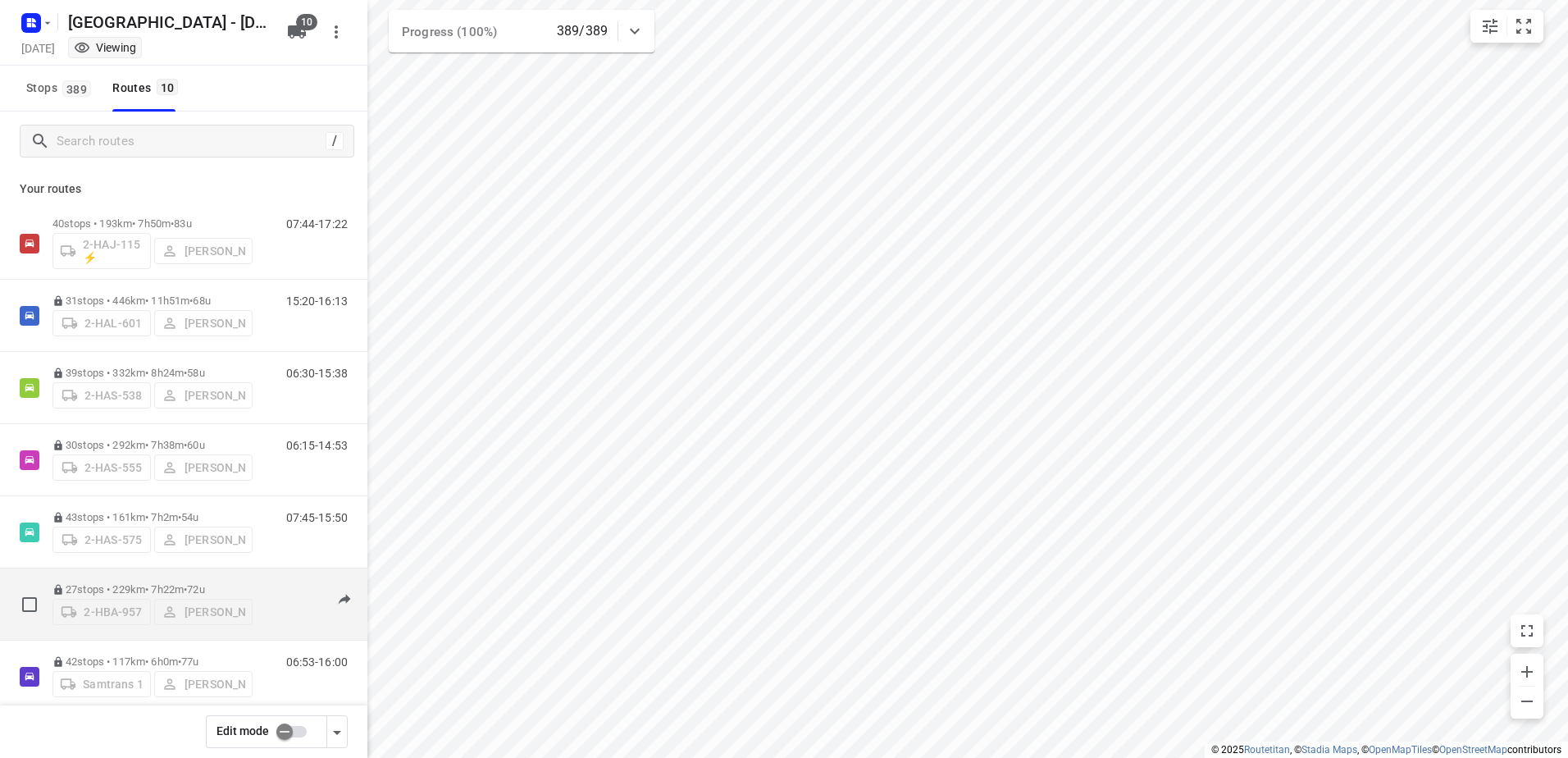
click at [137, 584] on p "27 stops • 229km • 7h22m • 72u" at bounding box center [153, 589] width 200 height 12
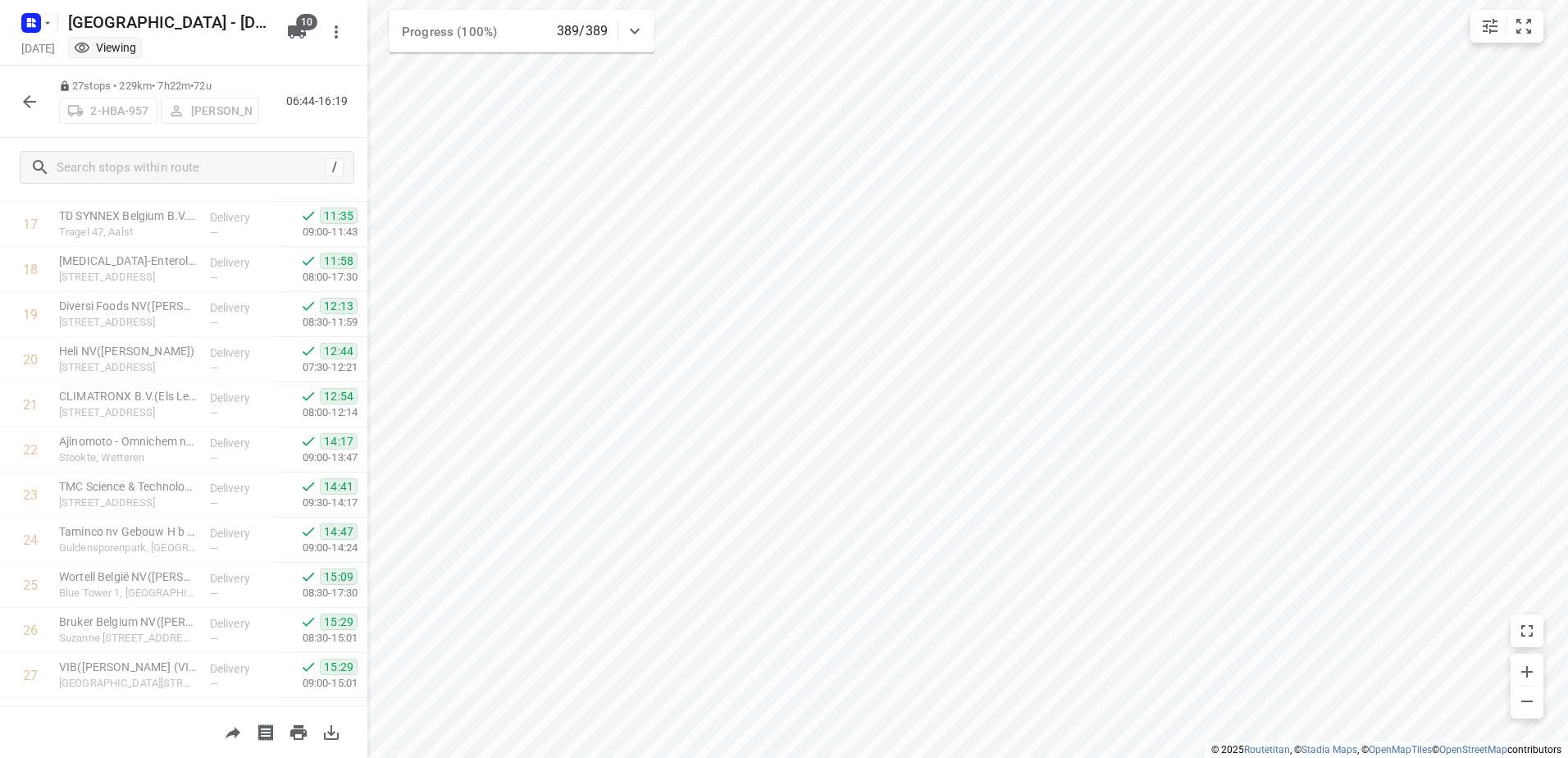
scroll to position [837, 0]
click at [22, 104] on icon "button" at bounding box center [29, 101] width 20 height 20
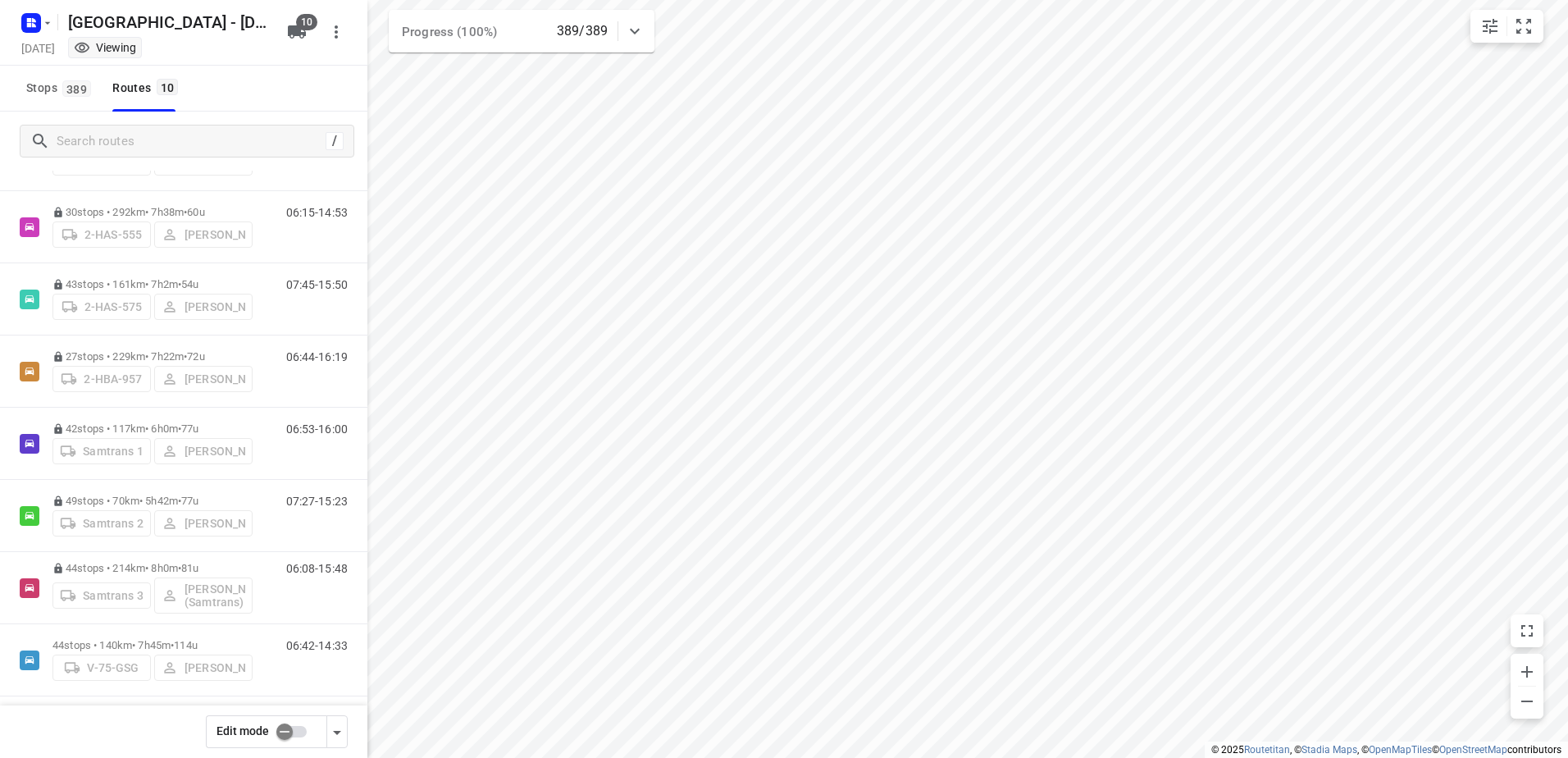
scroll to position [241, 0]
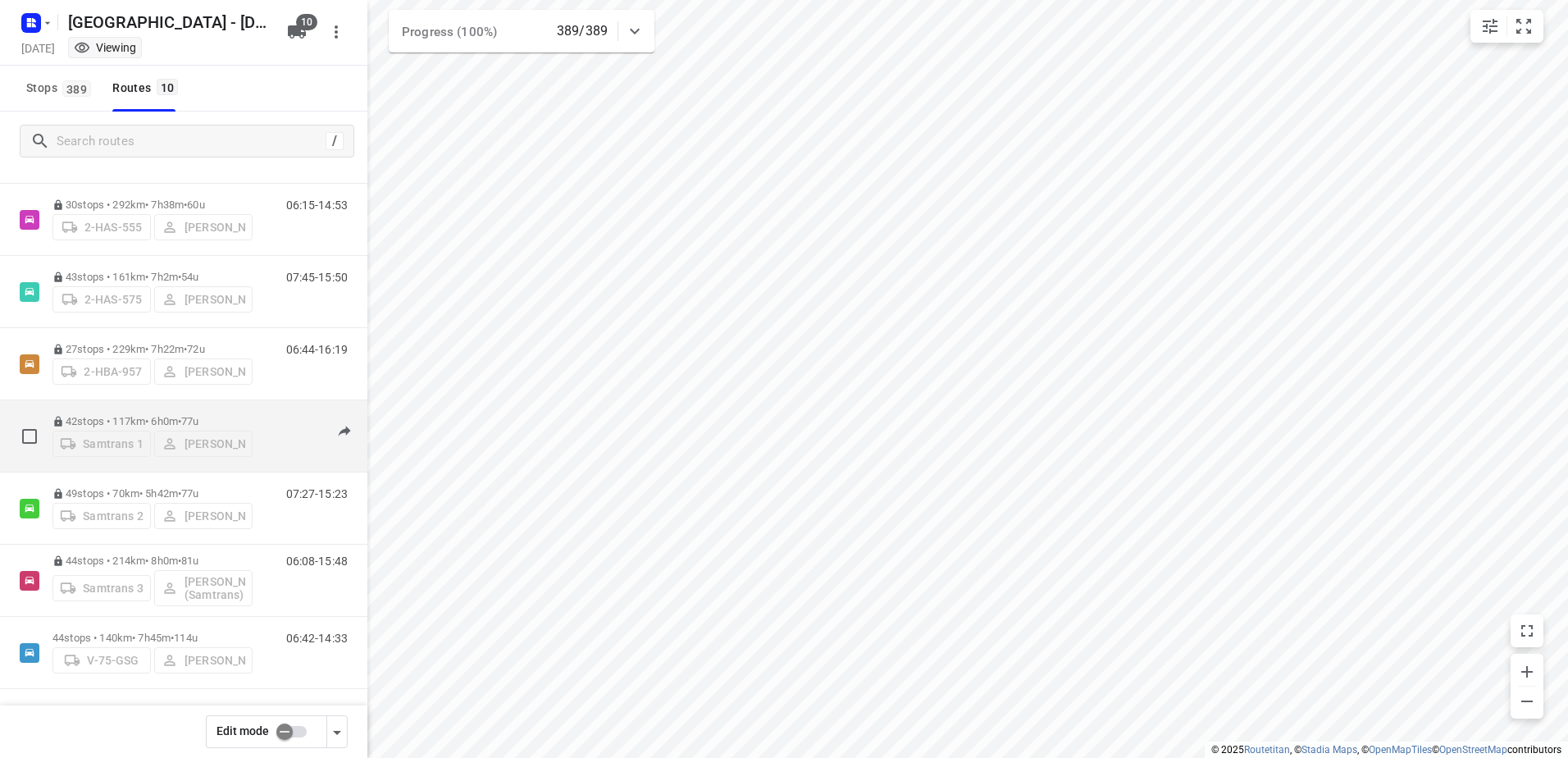
click at [82, 415] on p "42 stops • 117km • 6h0m • 77u" at bounding box center [153, 421] width 200 height 12
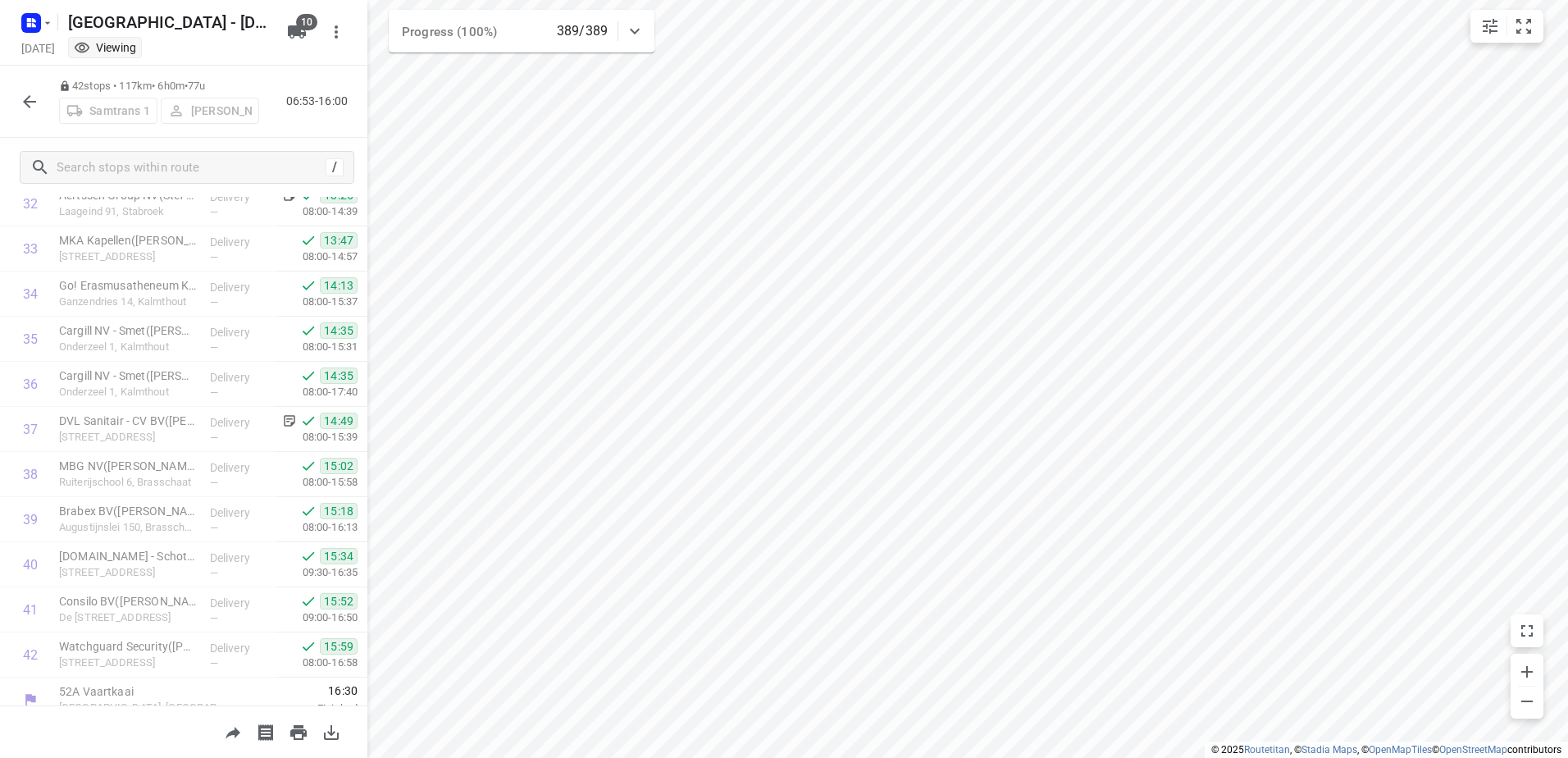
scroll to position [1514, 0]
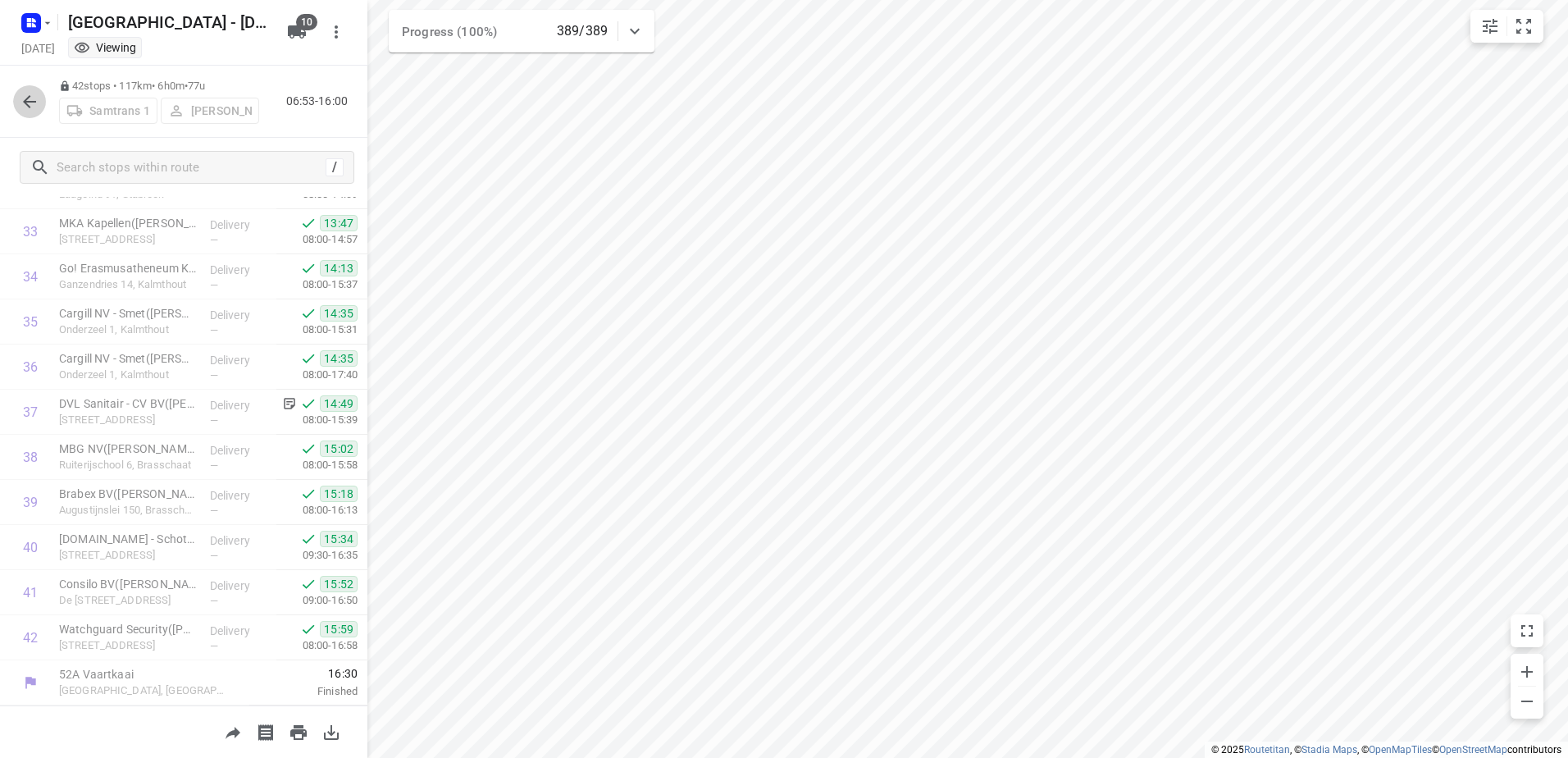
click at [22, 114] on button "button" at bounding box center [29, 101] width 33 height 33
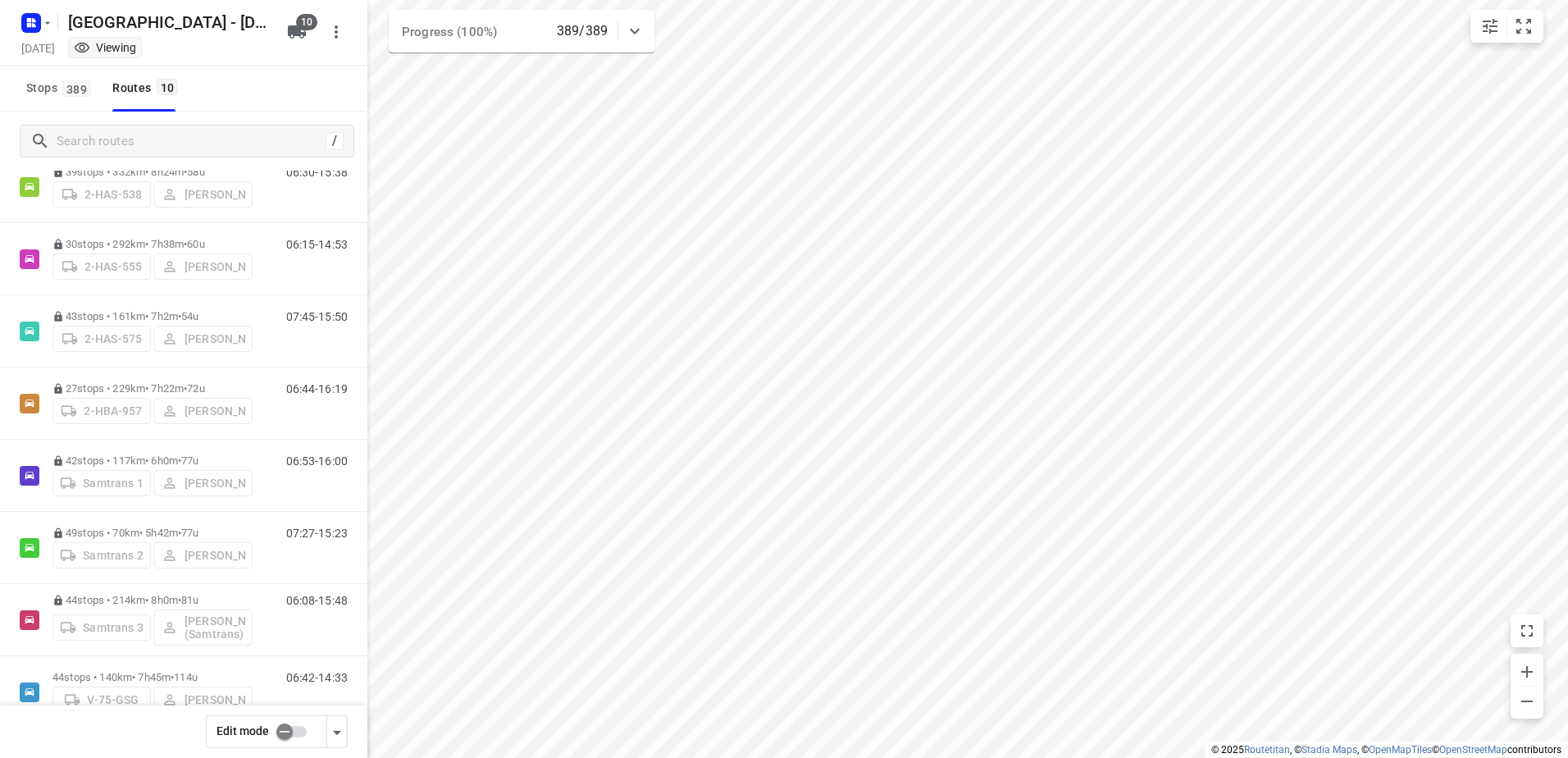
scroll to position [210, 0]
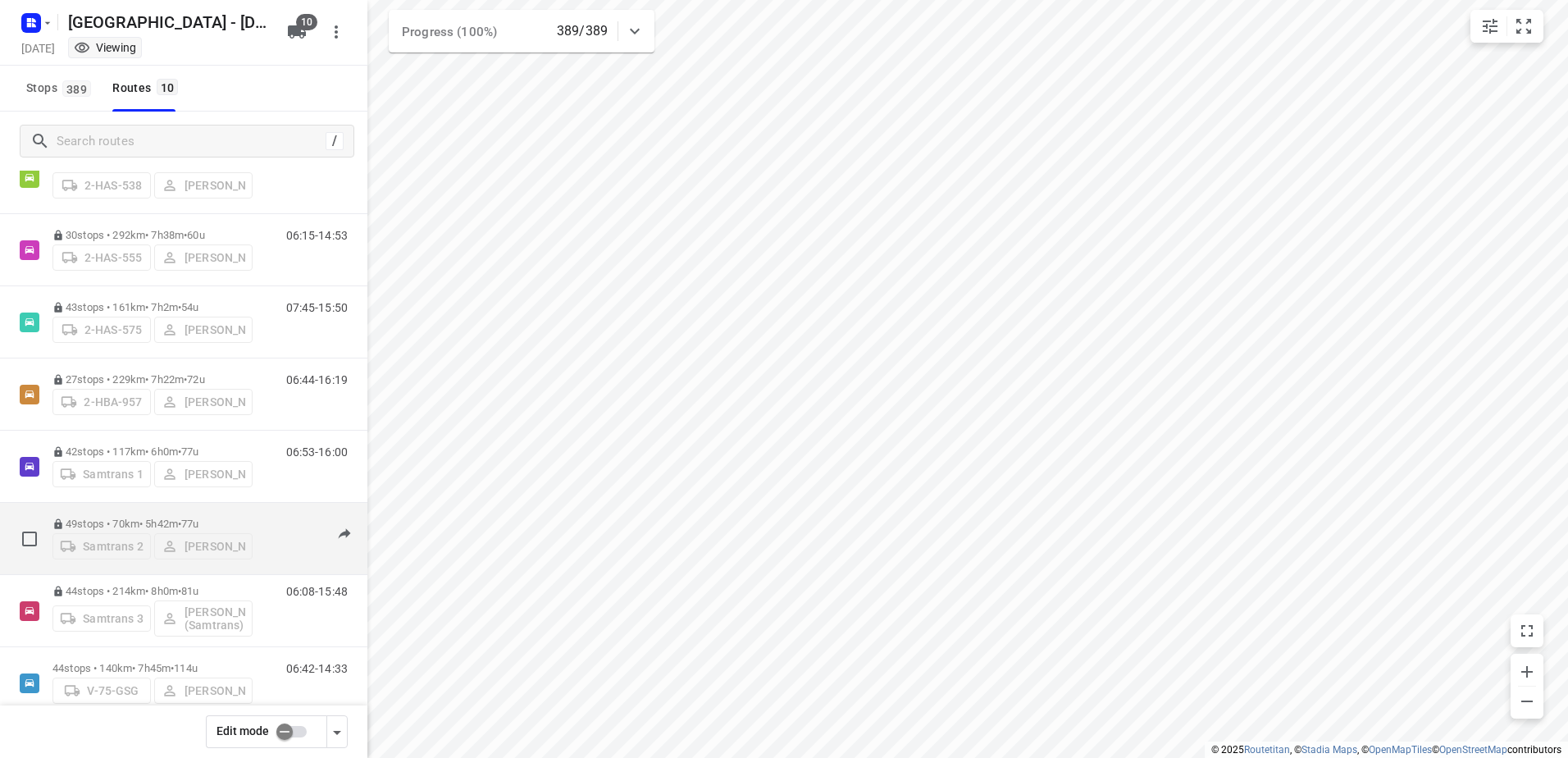
click at [122, 522] on p "49 stops • 70km • 5h42m • 77u" at bounding box center [153, 524] width 200 height 12
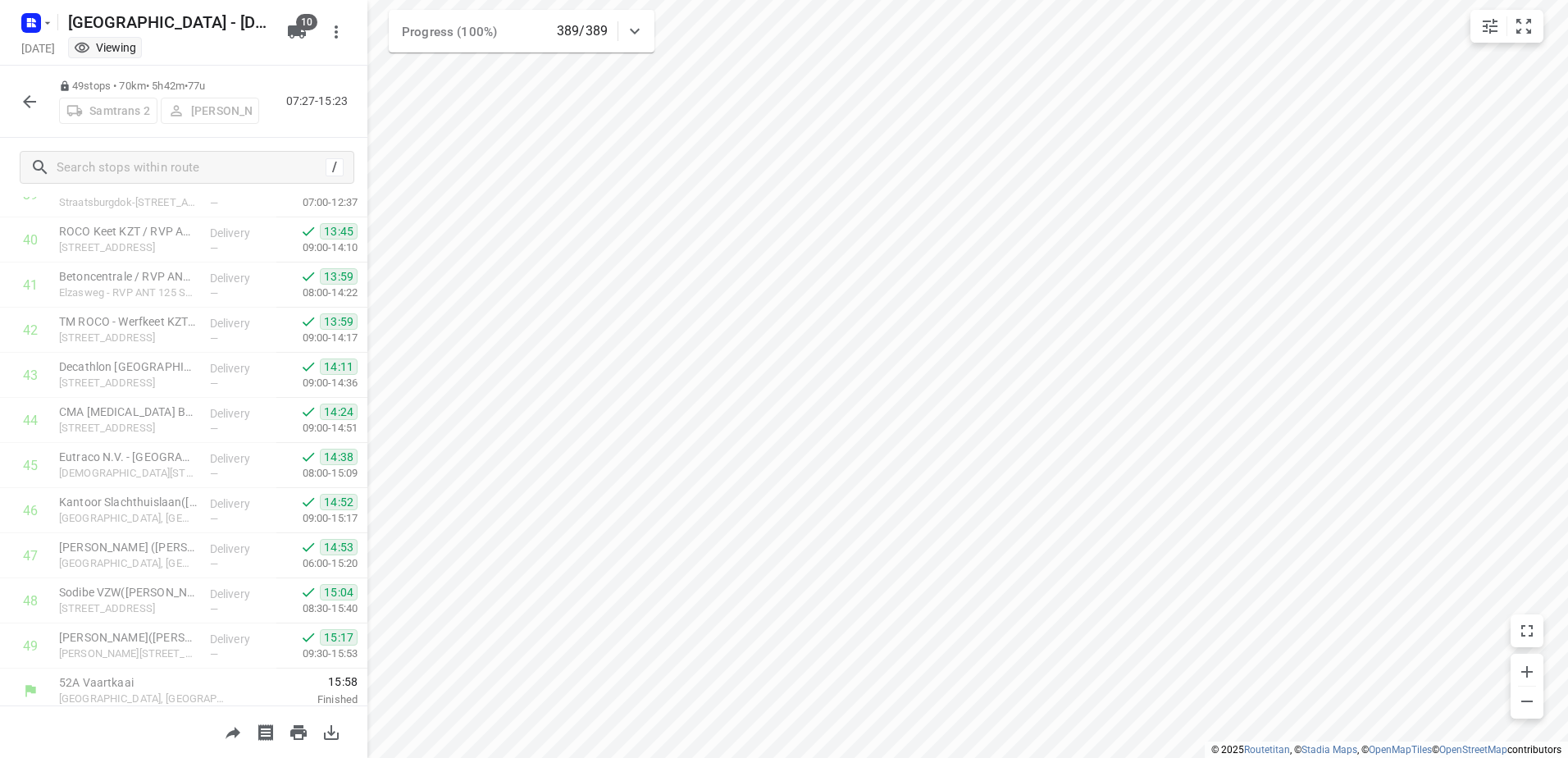
scroll to position [1830, 0]
click at [30, 105] on icon "button" at bounding box center [29, 101] width 20 height 20
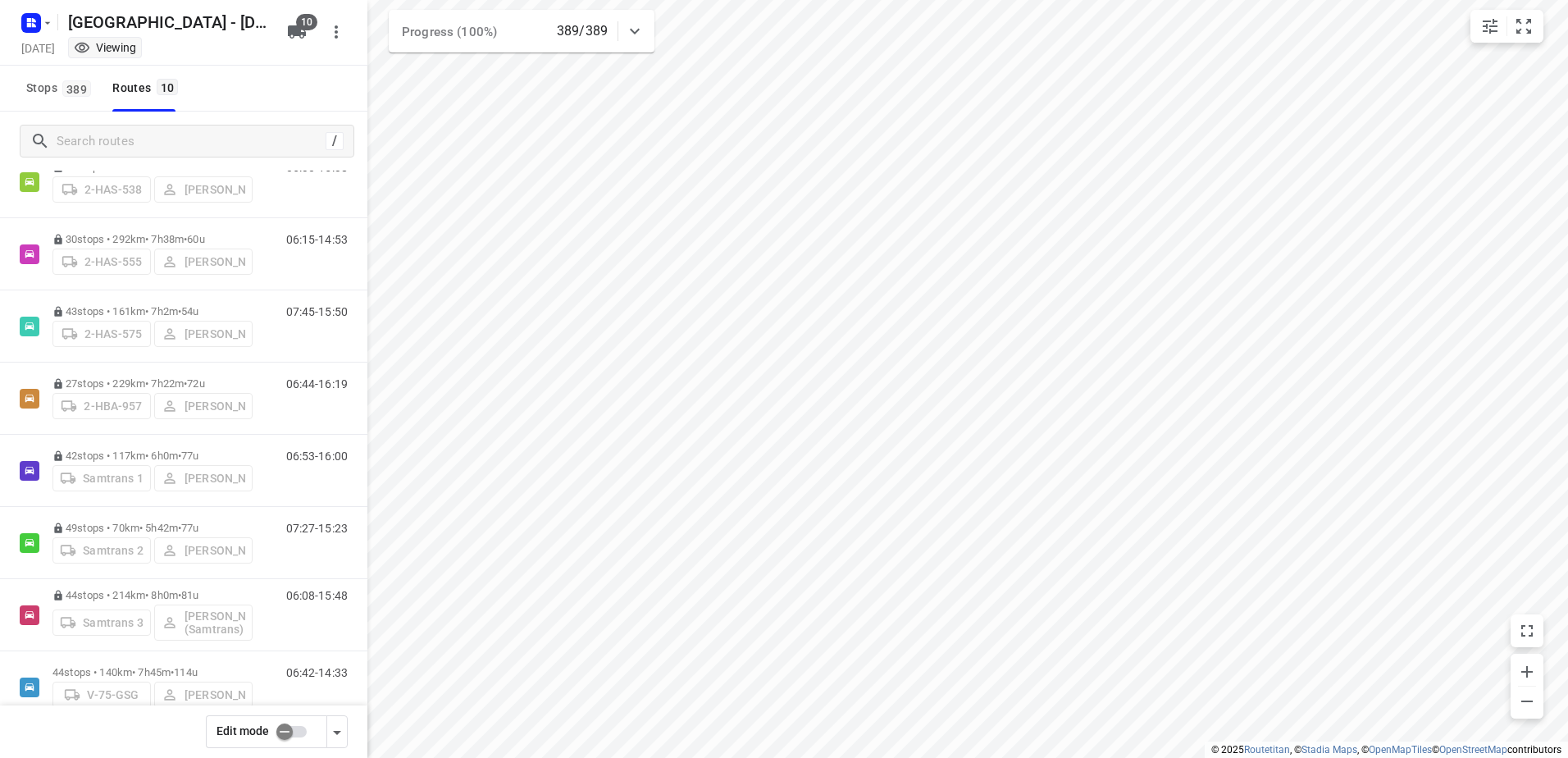
scroll to position [241, 0]
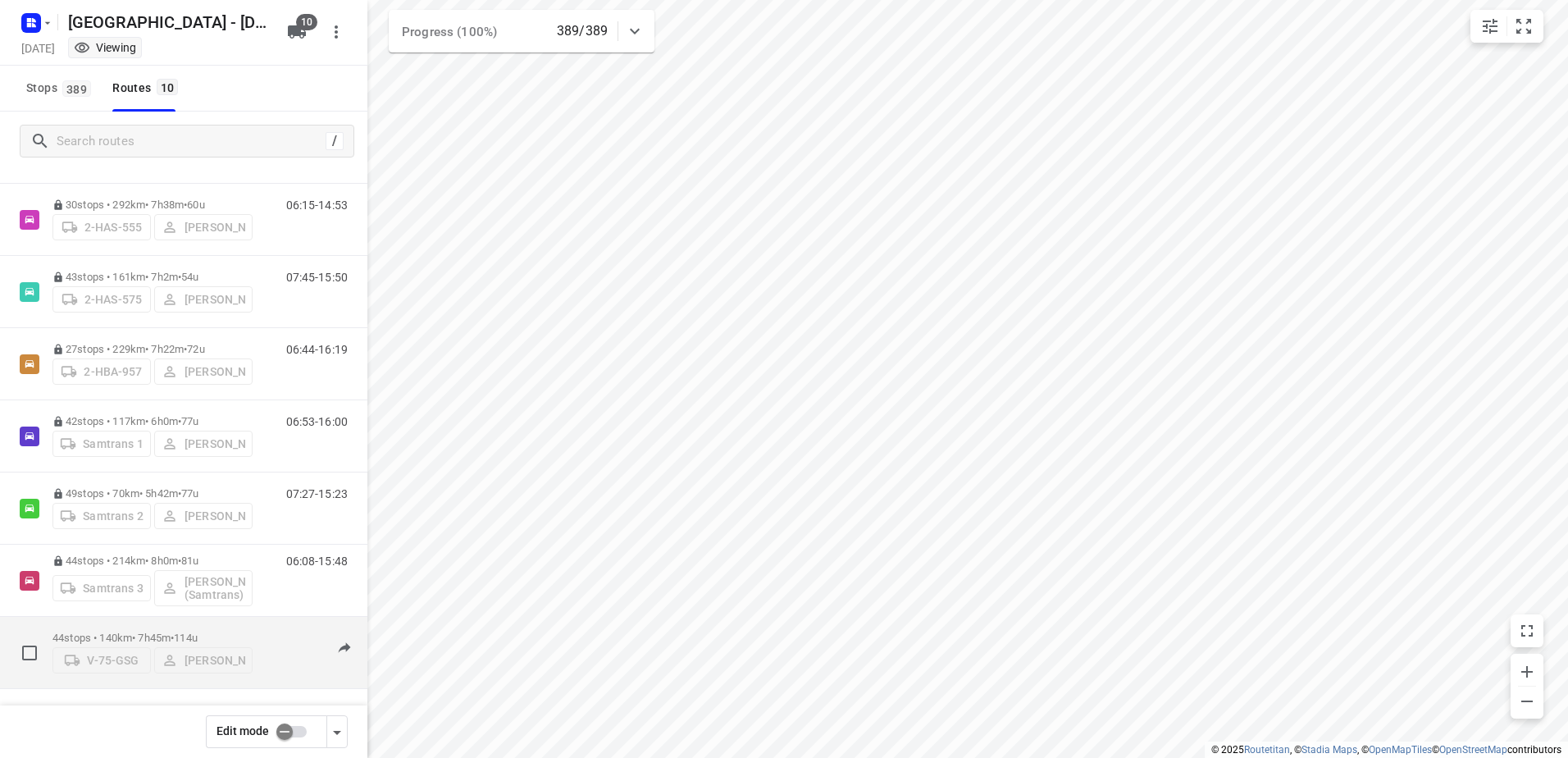
click at [77, 632] on p "44 stops • 140km • 7h45m • 114u" at bounding box center [153, 637] width 200 height 12
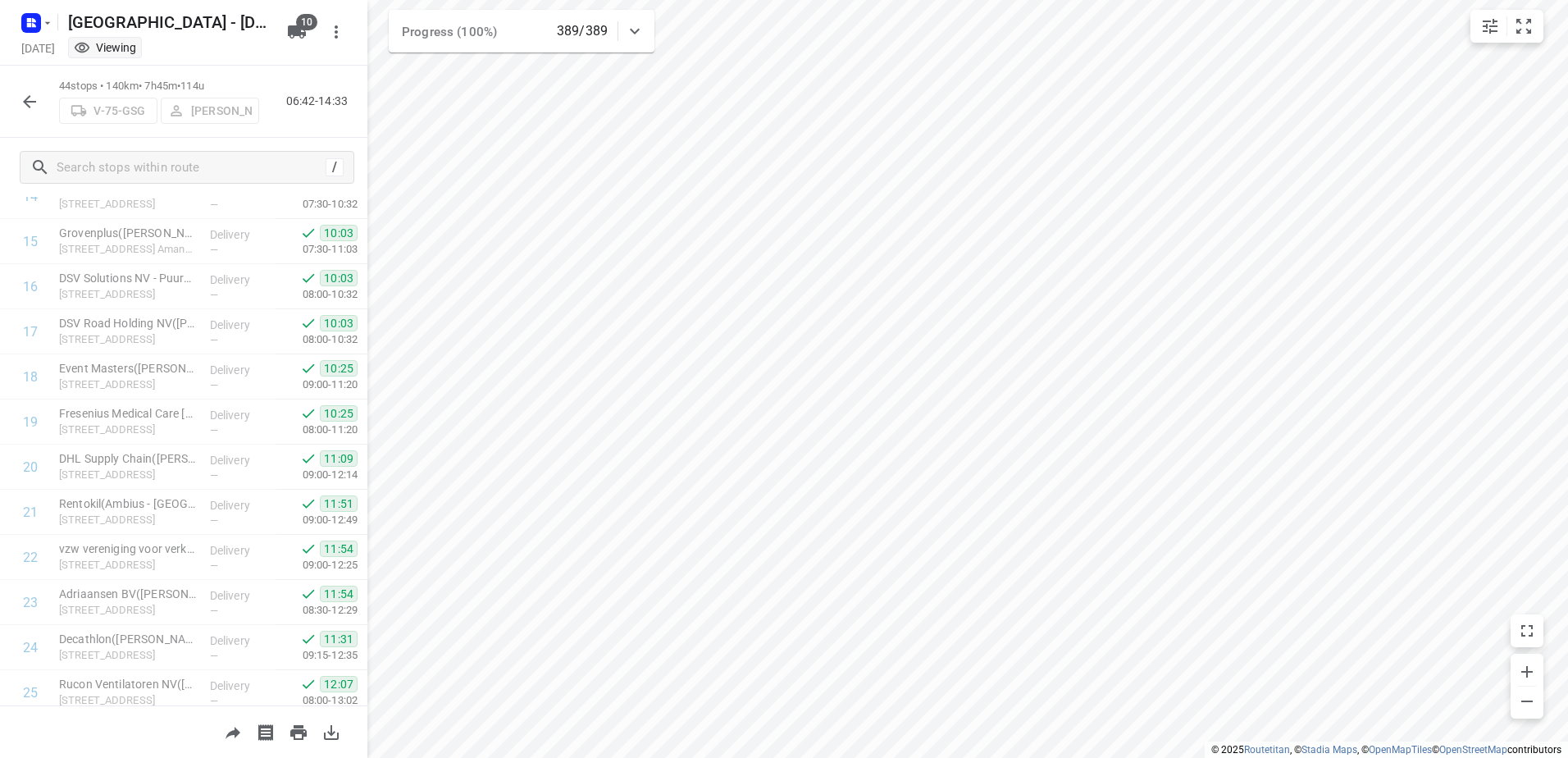
scroll to position [0, 0]
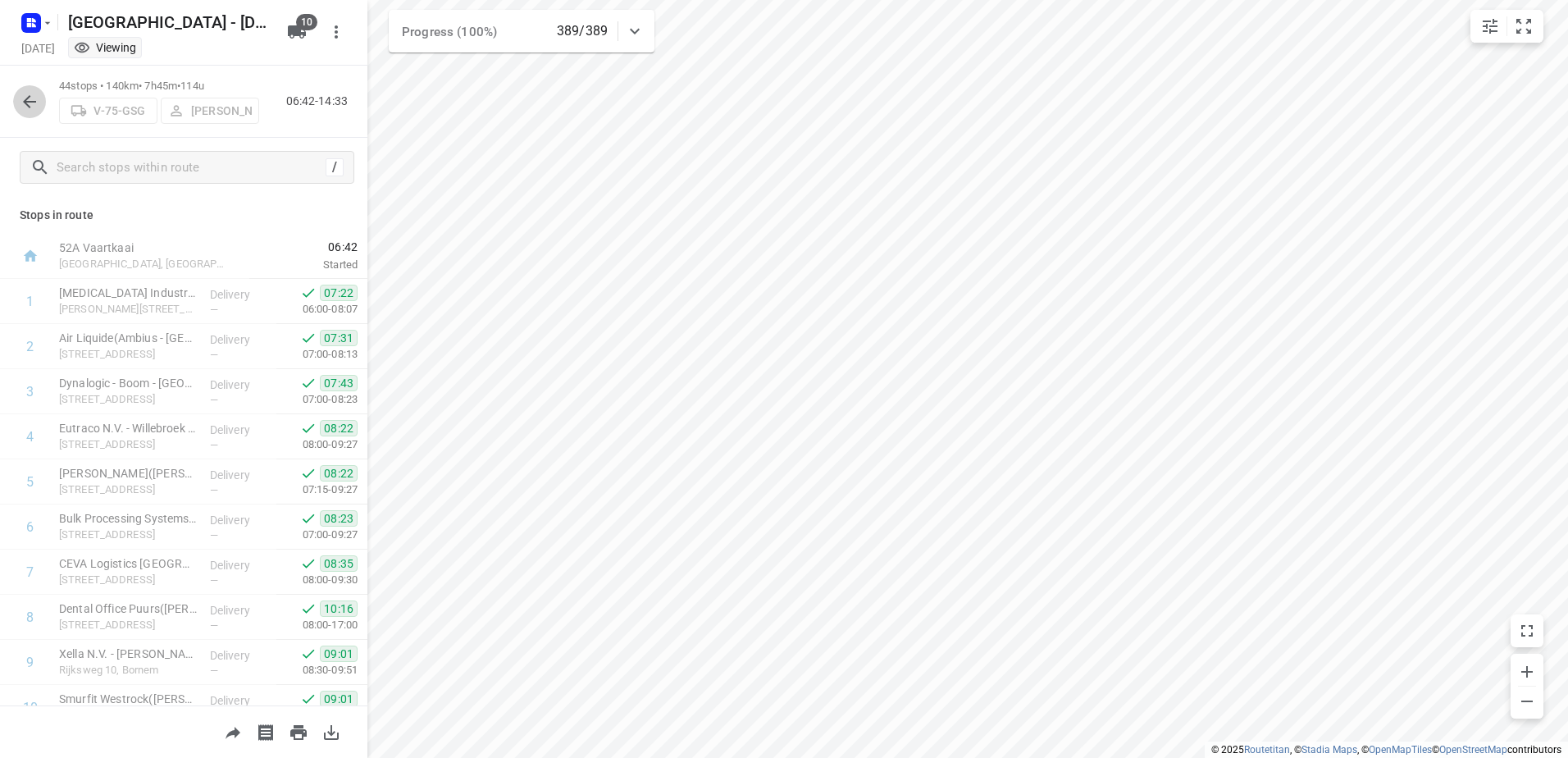
click at [30, 99] on icon "button" at bounding box center [29, 101] width 20 height 20
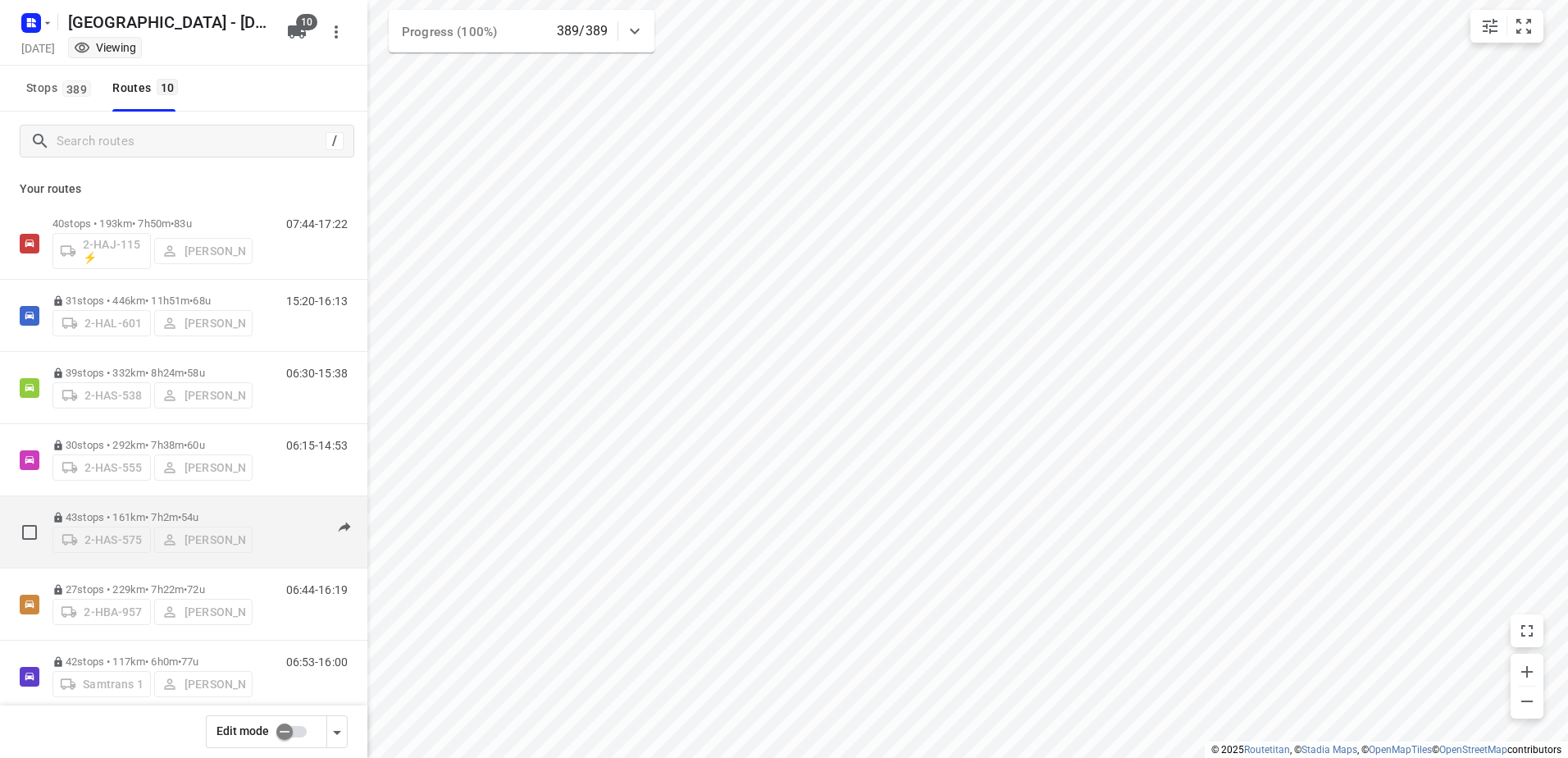
click at [99, 514] on p "43 stops • 161km • 7h2m • 54u" at bounding box center [153, 517] width 200 height 12
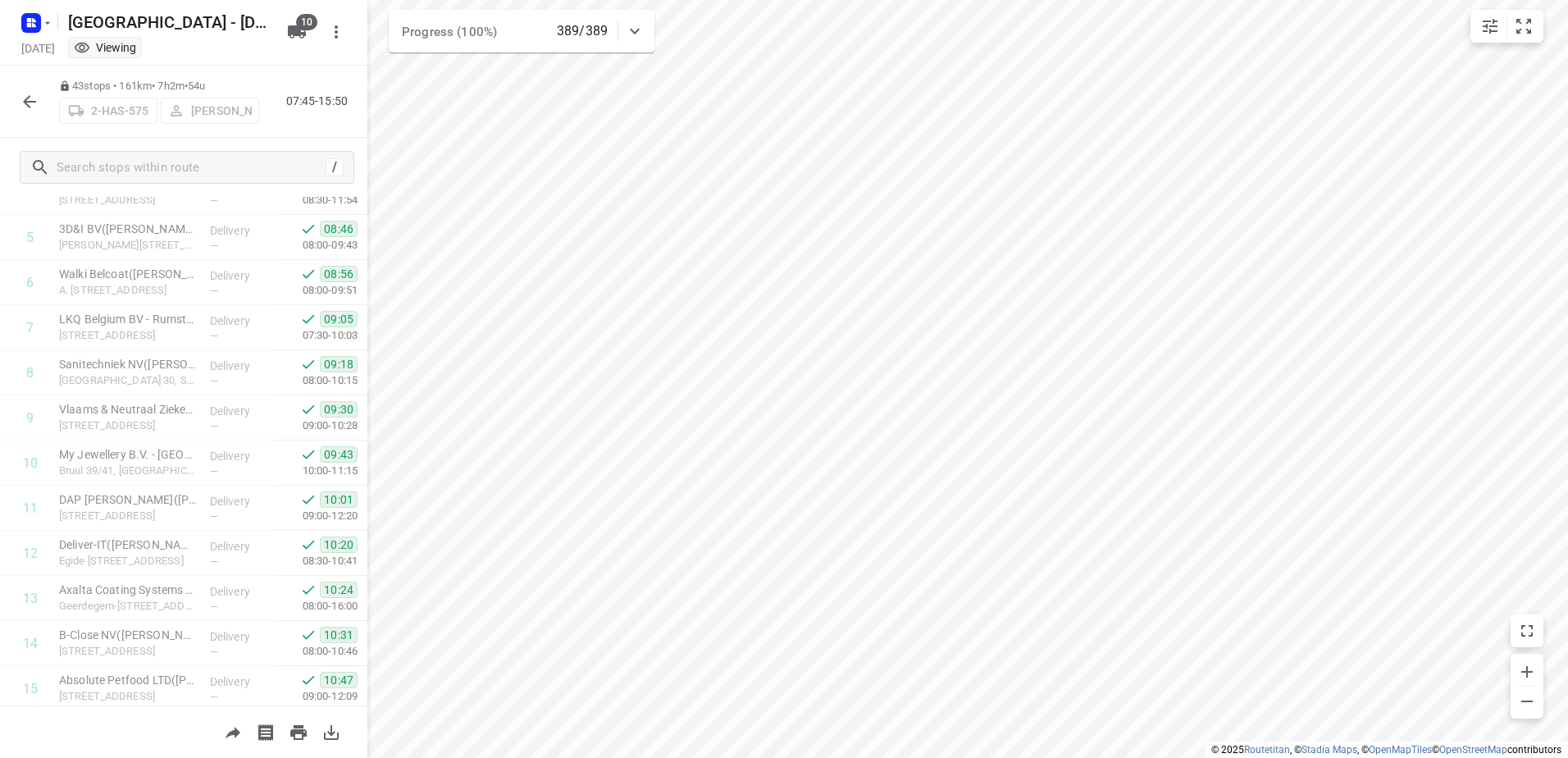
scroll to position [248, 0]
click at [1531, 668] on icon "button" at bounding box center [1527, 672] width 20 height 20
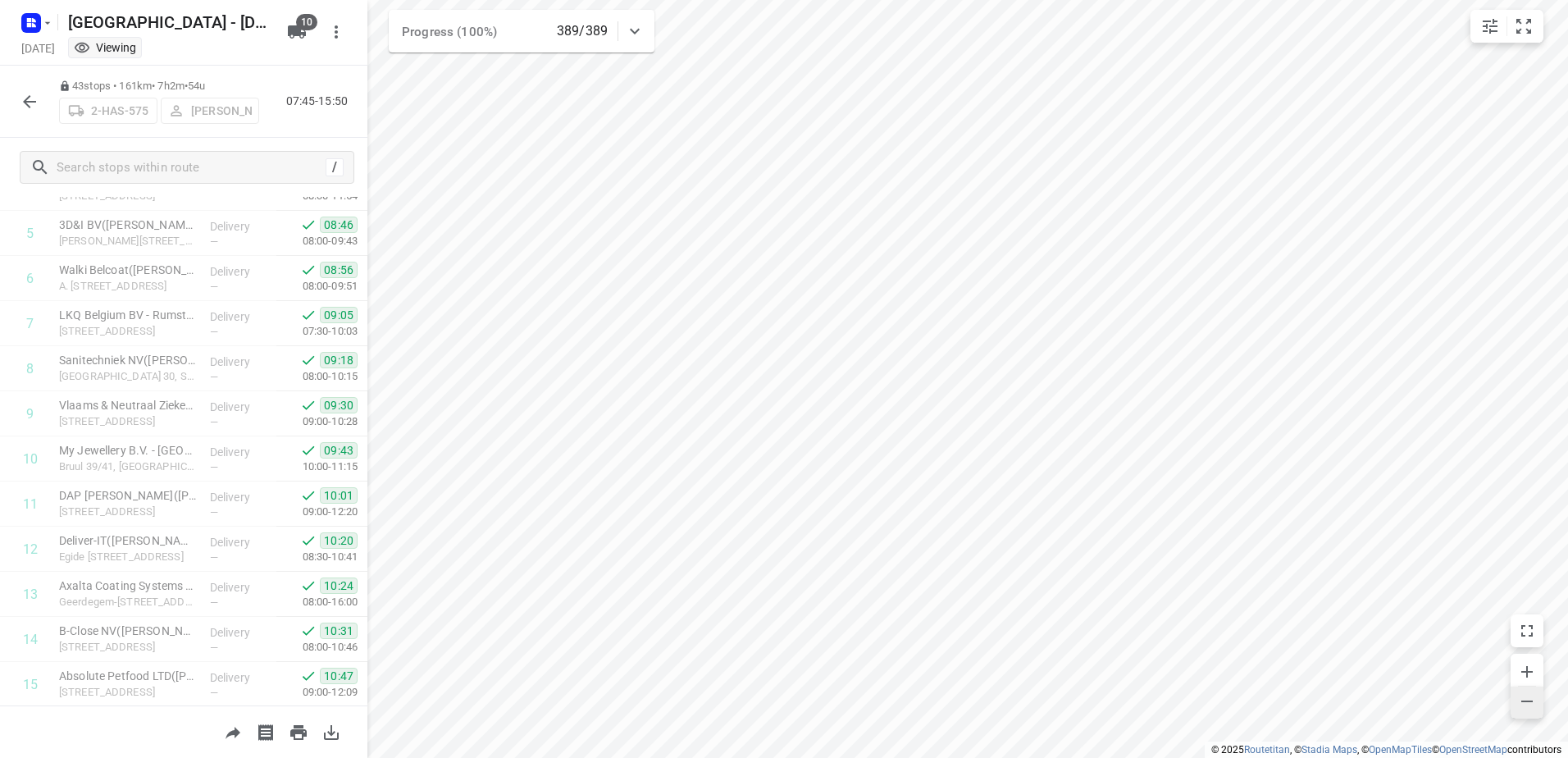
click at [1525, 702] on icon "button" at bounding box center [1528, 702] width 11 height 2
click at [1075, 364] on div "i © 2025 Routetitan , © Stadia Maps , © OpenMapTiles © OpenStreetMap contributo…" at bounding box center [784, 379] width 1568 height 758
click at [1529, 710] on icon "button" at bounding box center [1527, 701] width 20 height 20
click at [1522, 674] on icon "button" at bounding box center [1527, 672] width 20 height 20
click at [1529, 670] on icon "button" at bounding box center [1528, 672] width 11 height 11
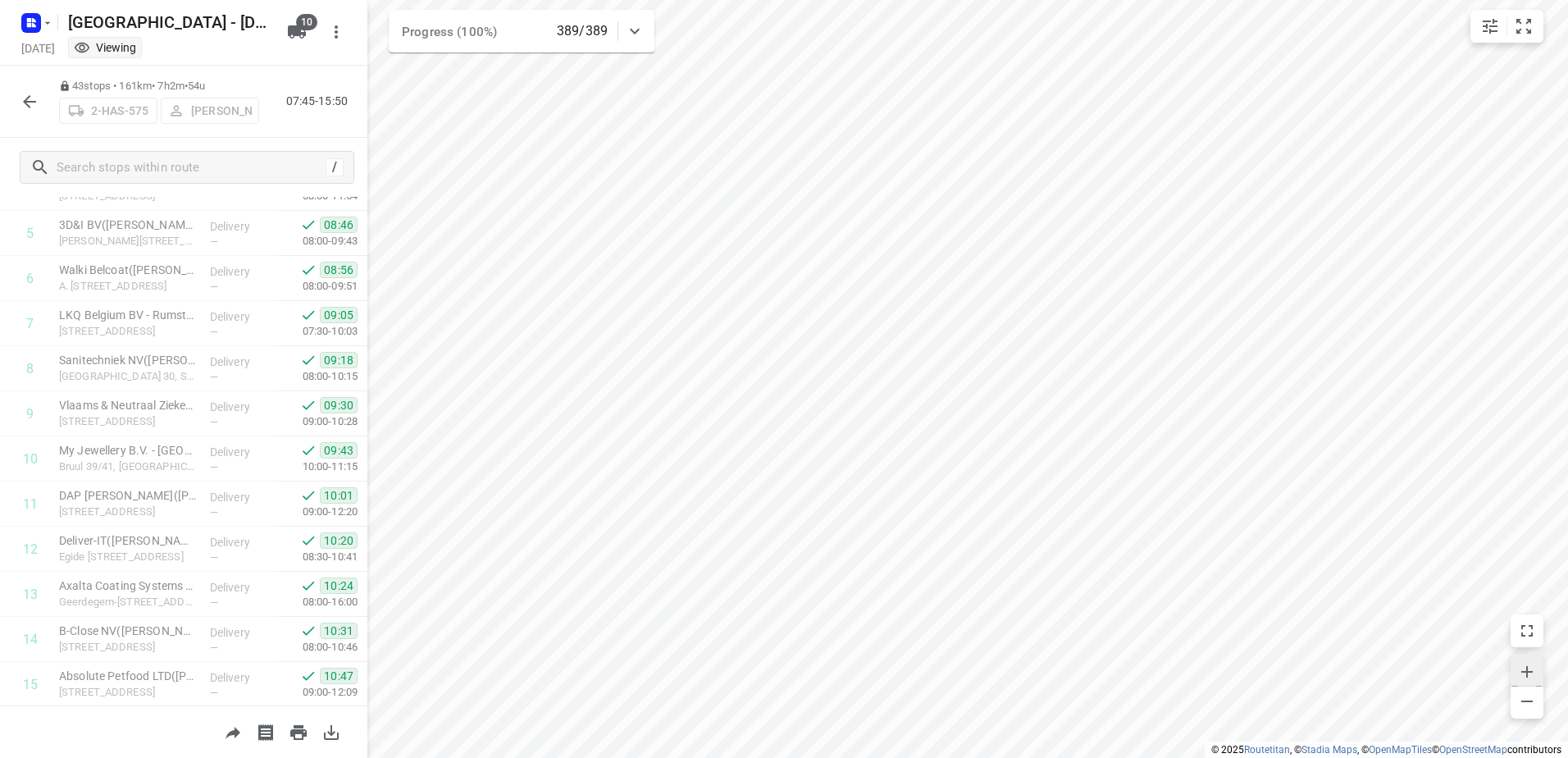
click at [1529, 670] on icon "button" at bounding box center [1528, 672] width 11 height 11
